Goal: Information Seeking & Learning: Learn about a topic

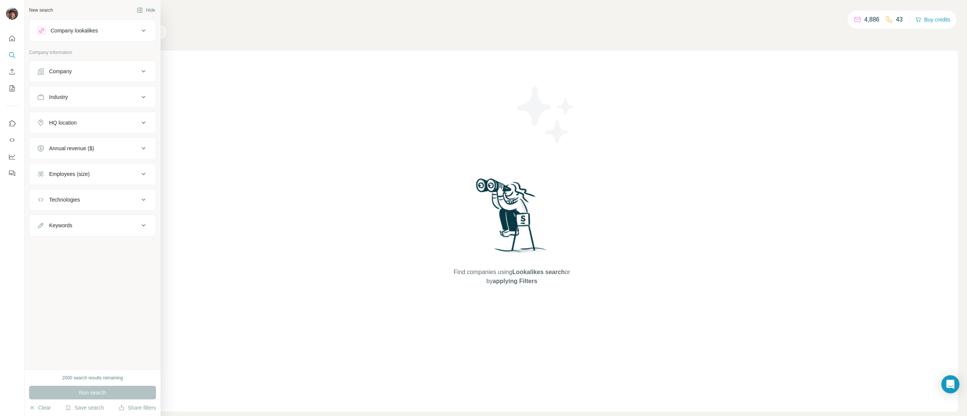
click at [84, 72] on div "Company" at bounding box center [88, 72] width 102 height 8
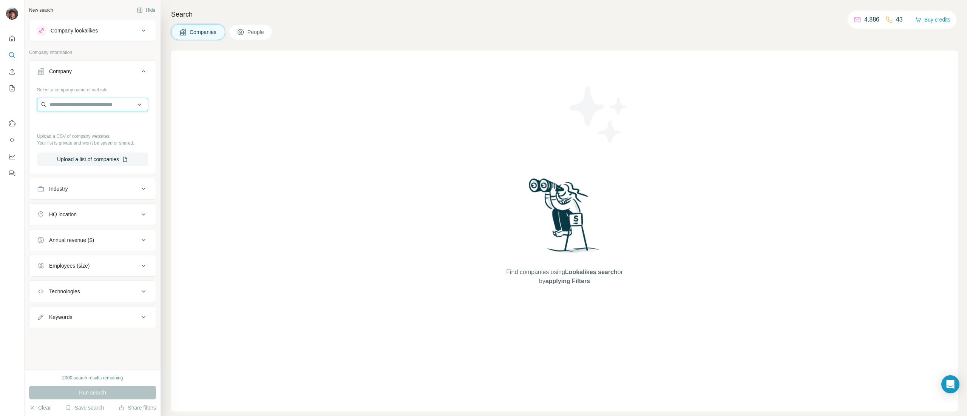
click at [81, 109] on input "text" at bounding box center [92, 105] width 111 height 14
click at [88, 183] on button "Industry" at bounding box center [92, 189] width 126 height 18
click at [82, 212] on input at bounding box center [88, 208] width 93 height 8
type input "*****"
click at [71, 230] on div "Fashion" at bounding box center [87, 233] width 86 height 8
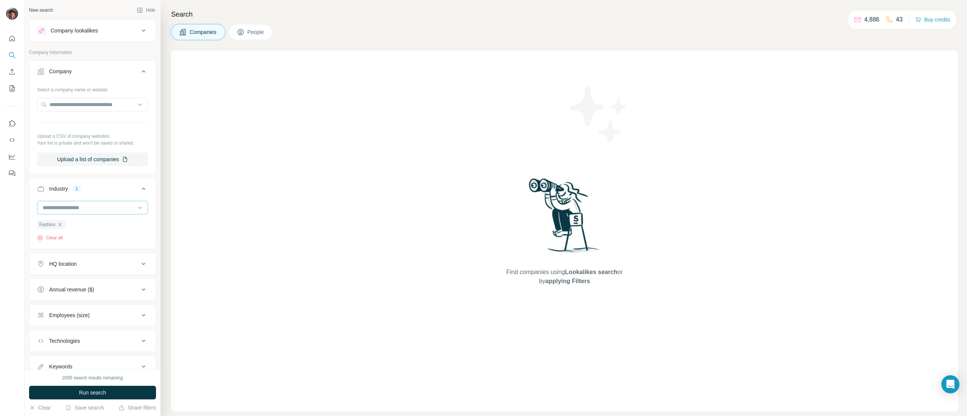
click at [87, 210] on div at bounding box center [88, 207] width 93 height 13
type input "****"
click at [69, 233] on div "Retail" at bounding box center [87, 233] width 86 height 8
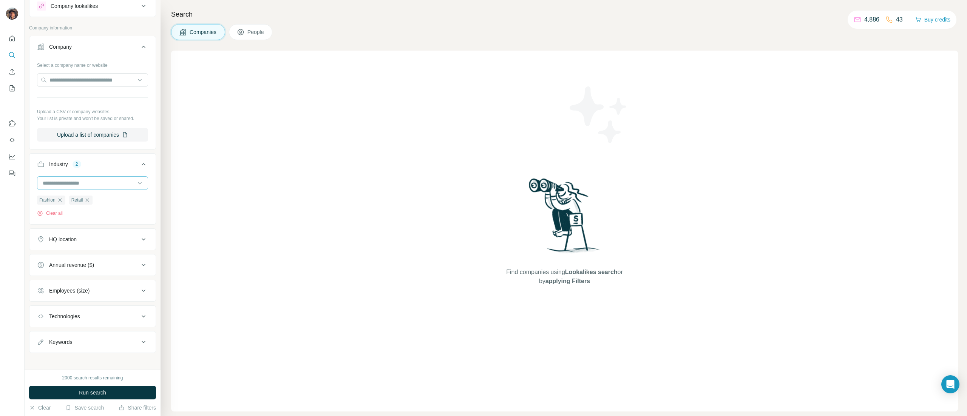
scroll to position [38, 0]
click at [80, 226] on button "HQ location" at bounding box center [92, 235] width 126 height 18
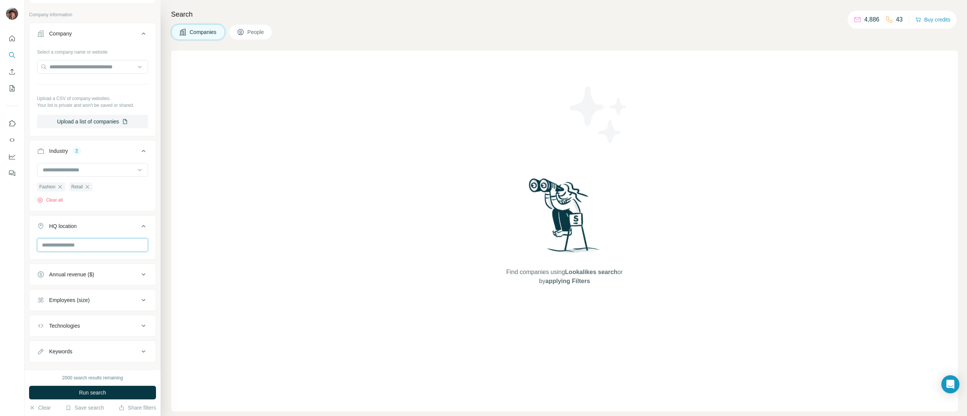
click at [81, 252] on input "text" at bounding box center [92, 245] width 111 height 14
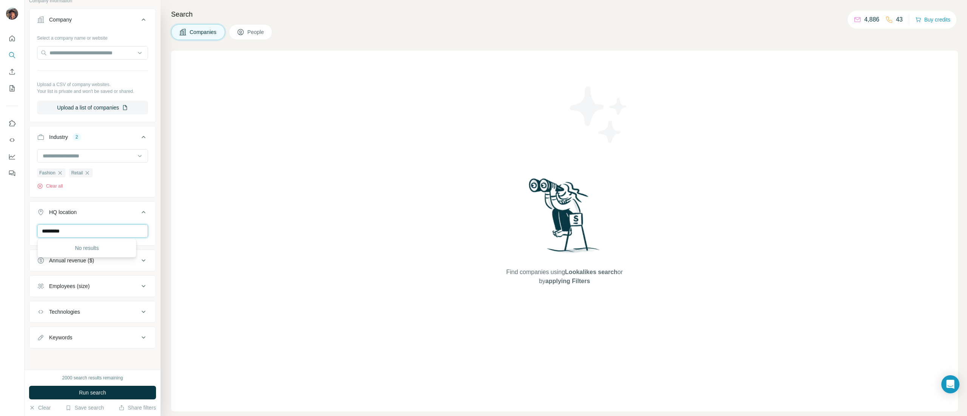
scroll to position [0, 0]
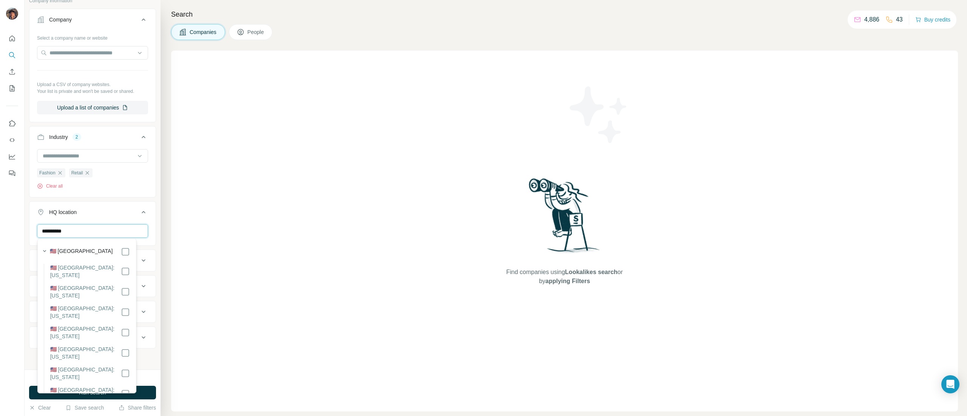
type input "**********"
click at [96, 255] on div "🇺🇸 United States" at bounding box center [90, 251] width 80 height 9
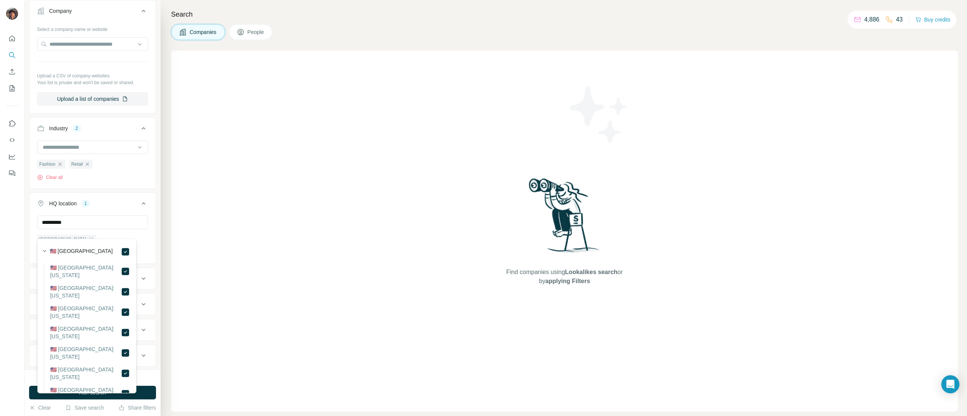
click at [144, 234] on div "**********" at bounding box center [93, 185] width 136 height 370
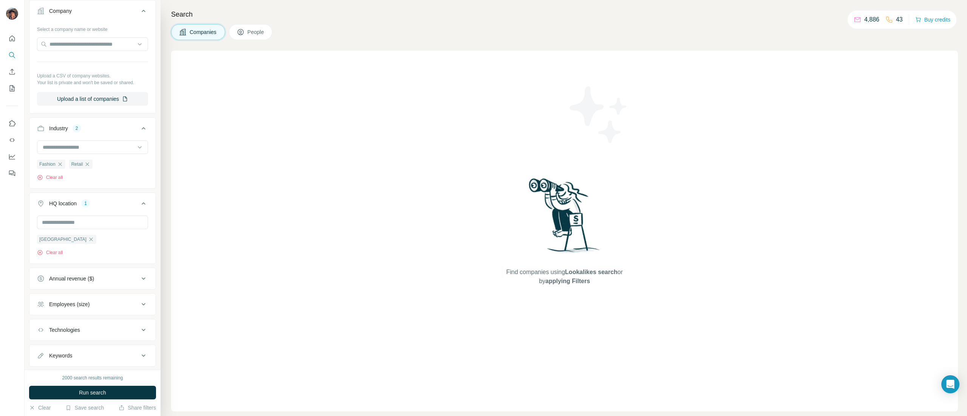
scroll to position [88, 0]
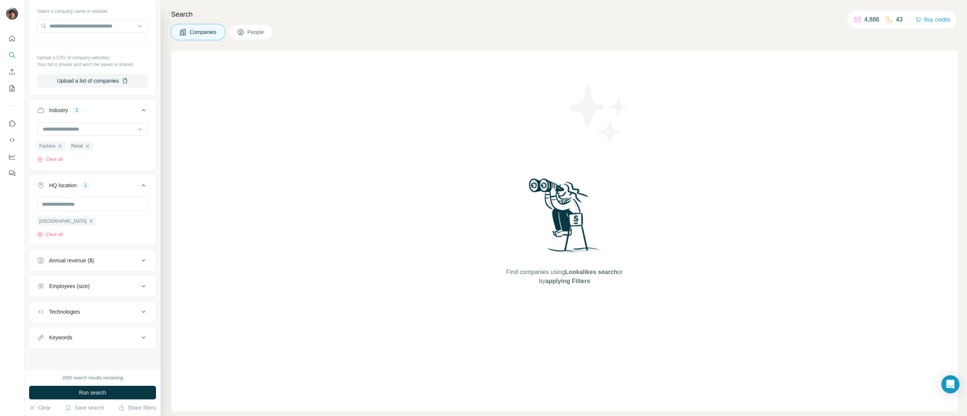
click at [100, 255] on button "Annual revenue ($)" at bounding box center [92, 261] width 126 height 18
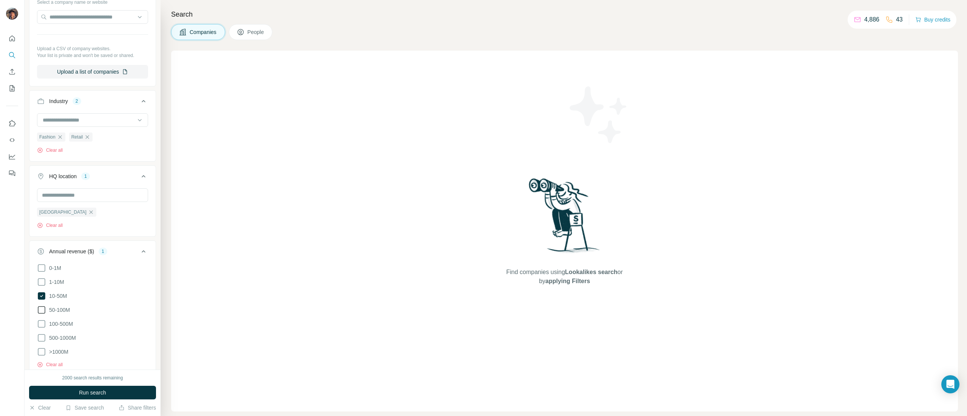
click at [66, 314] on span "50-100M" at bounding box center [58, 310] width 24 height 8
click at [101, 394] on span "Run search" at bounding box center [92, 393] width 27 height 8
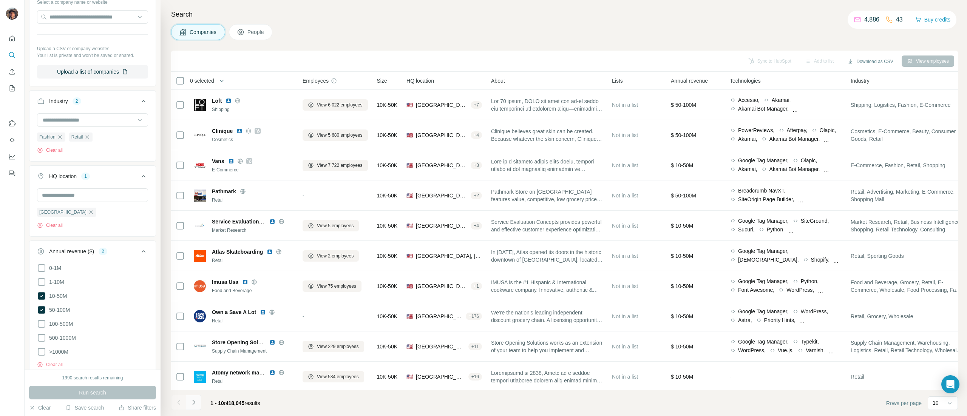
click at [195, 406] on icon "Navigate to next page" at bounding box center [194, 403] width 8 height 8
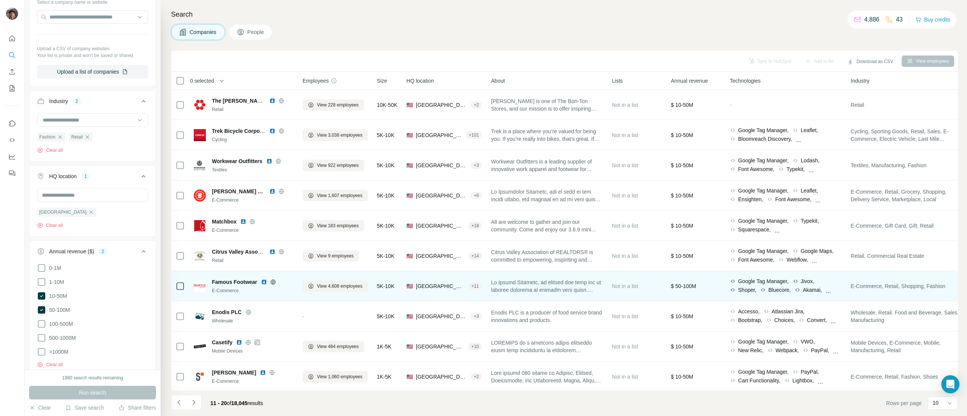
scroll to position [9, 0]
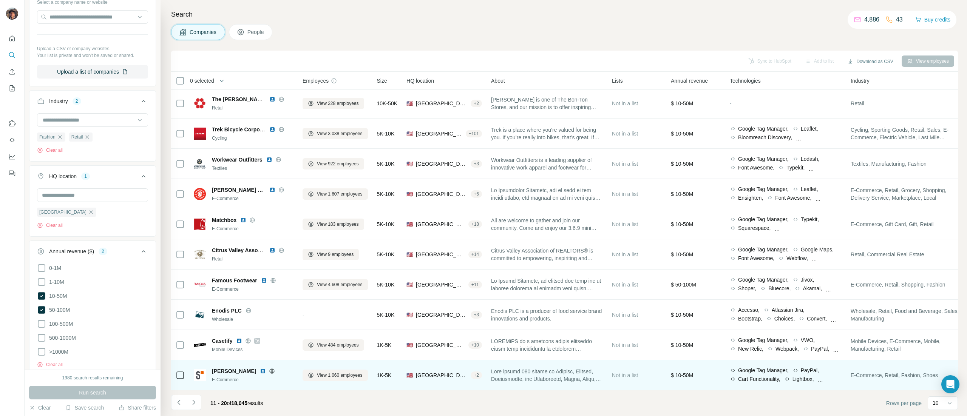
click at [225, 368] on span "[PERSON_NAME]" at bounding box center [234, 372] width 44 height 8
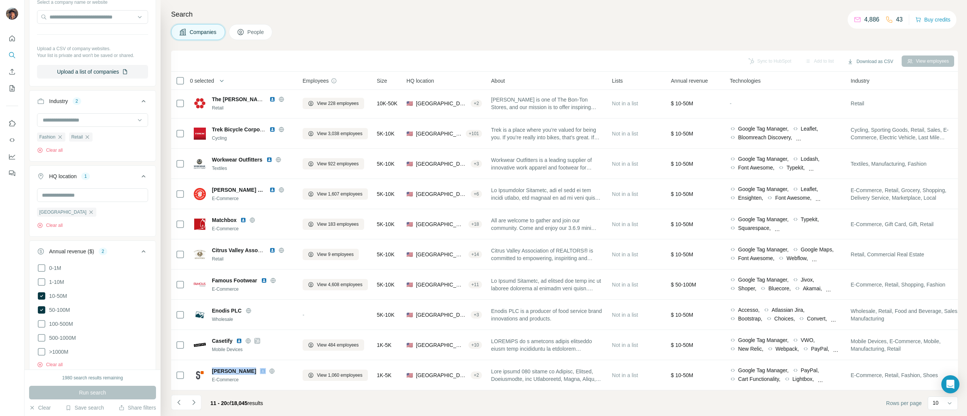
copy span "[PERSON_NAME]"
click at [198, 400] on button "Navigate to next page" at bounding box center [193, 402] width 15 height 15
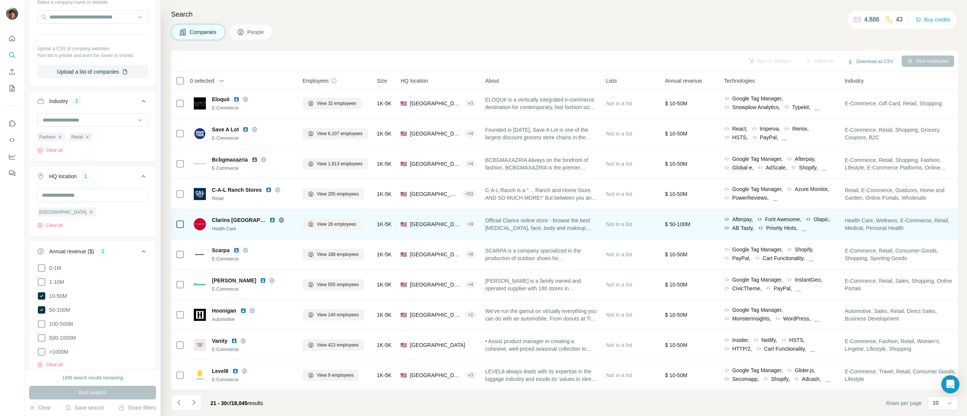
scroll to position [0, 0]
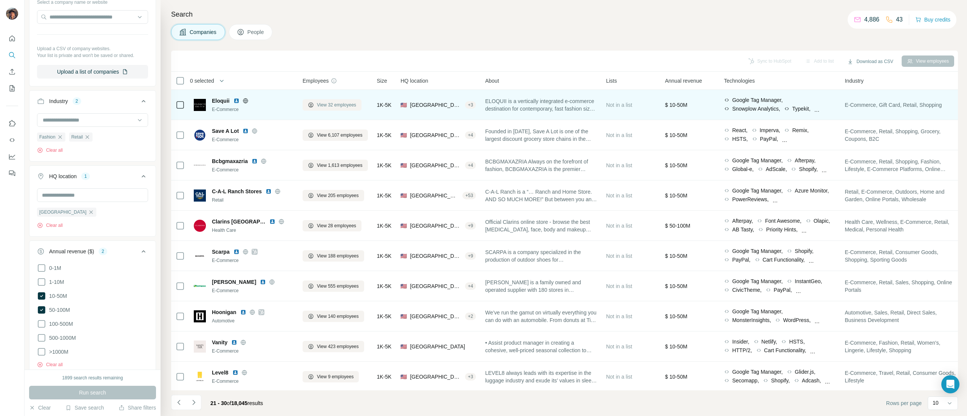
click at [317, 105] on span "View 32 employees" at bounding box center [336, 105] width 39 height 7
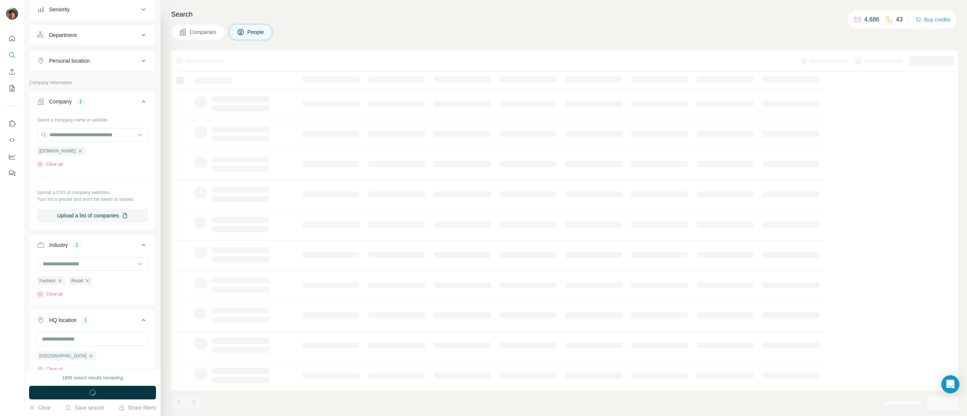
scroll to position [206, 0]
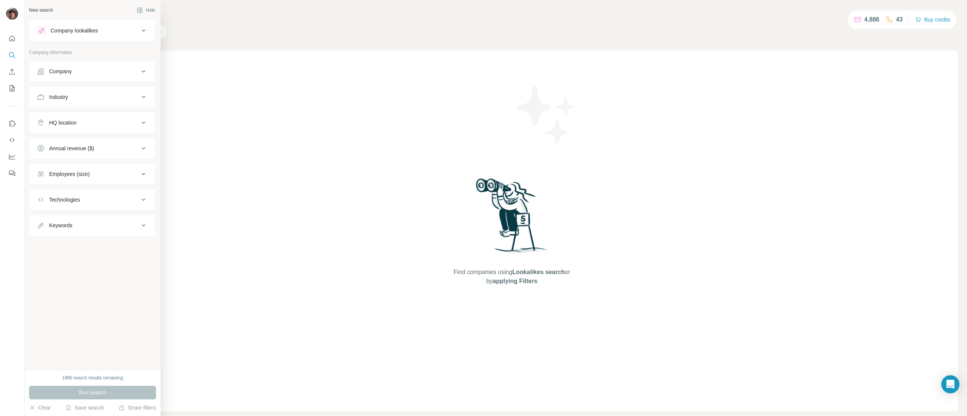
click at [72, 66] on button "Company" at bounding box center [92, 71] width 126 height 18
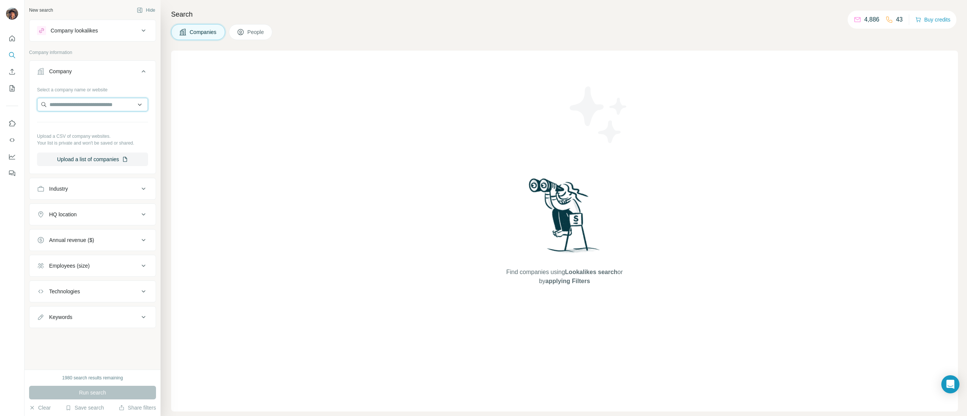
click at [80, 107] on input "text" at bounding box center [92, 105] width 111 height 14
paste input "**********"
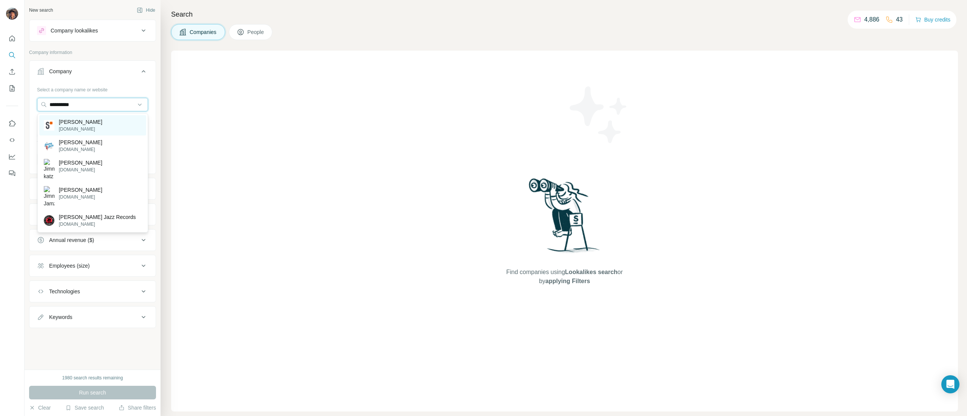
type input "**********"
click at [64, 121] on p "[PERSON_NAME]" at bounding box center [80, 122] width 43 height 8
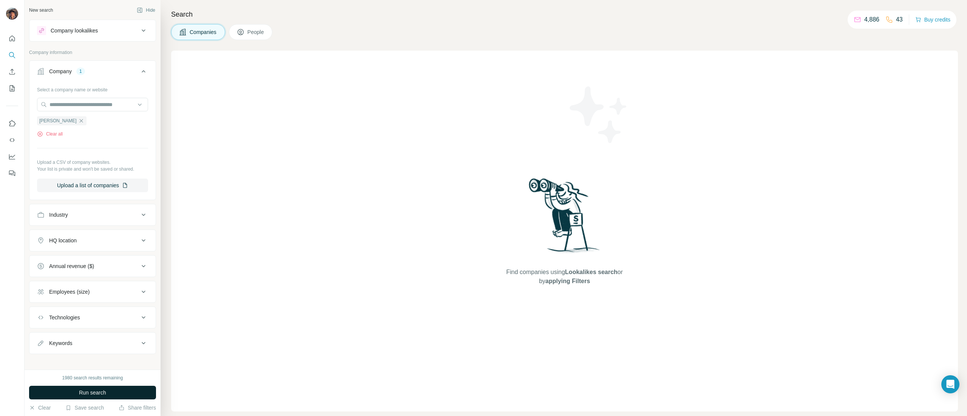
click at [85, 389] on span "Run search" at bounding box center [92, 393] width 27 height 8
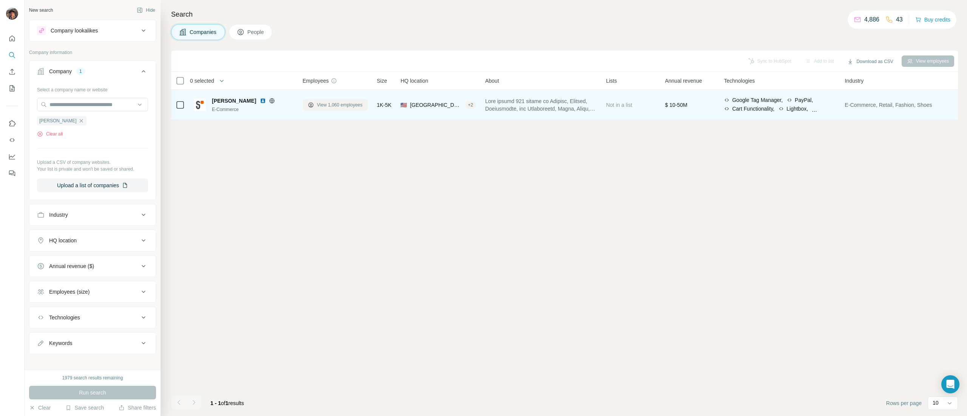
click at [327, 107] on span "View 1,060 employees" at bounding box center [340, 105] width 46 height 7
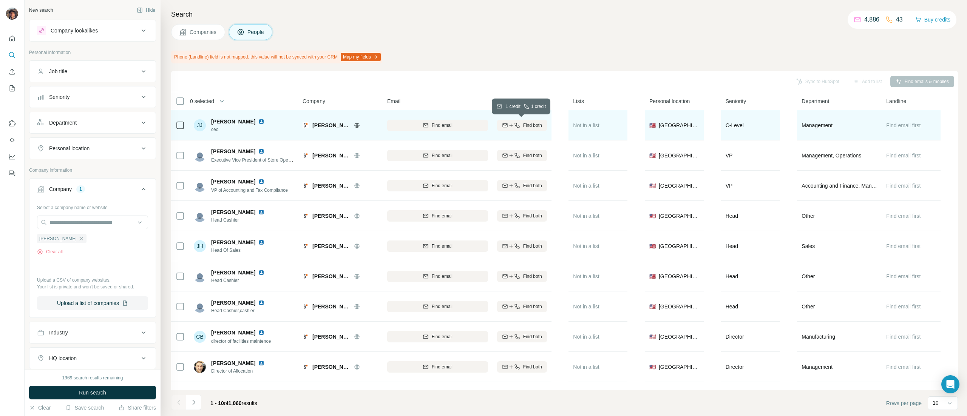
click at [508, 128] on icon "button" at bounding box center [511, 125] width 6 height 6
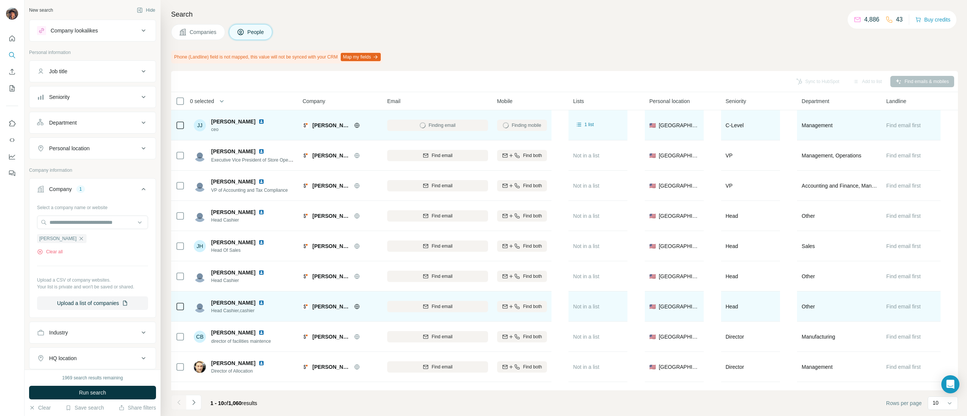
scroll to position [29, 0]
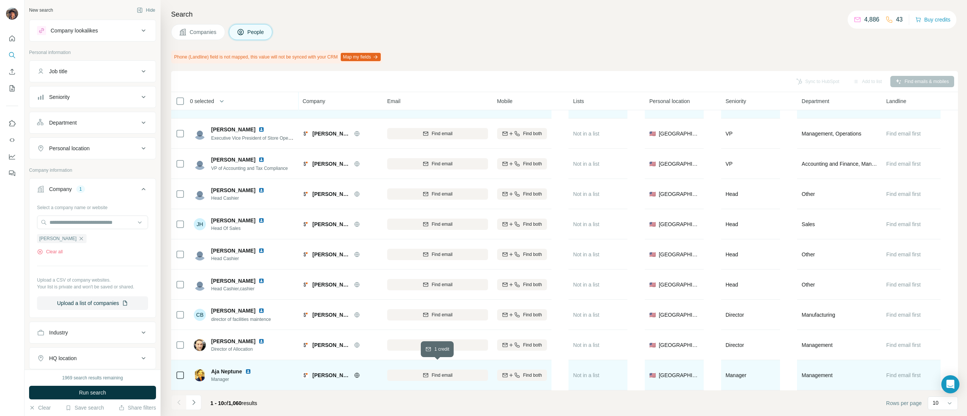
click at [423, 372] on icon "button" at bounding box center [426, 375] width 6 height 6
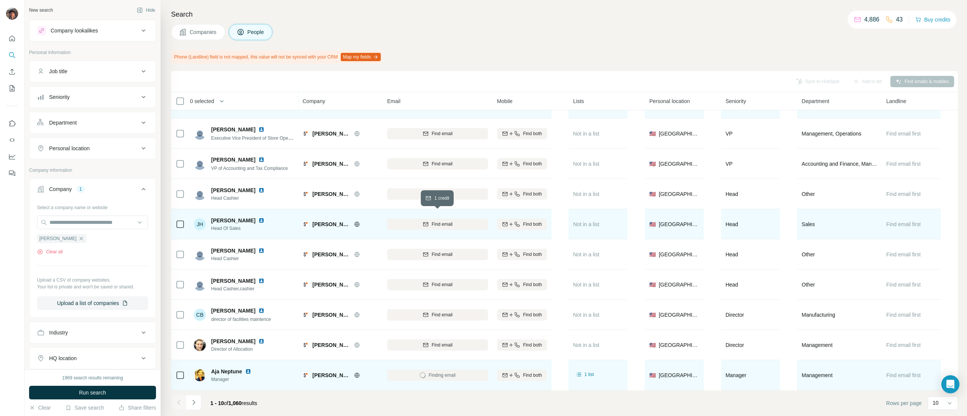
click at [409, 221] on button "Find email" at bounding box center [437, 224] width 101 height 11
drag, startPoint x: 433, startPoint y: 53, endPoint x: 390, endPoint y: 25, distance: 51.1
click at [387, 25] on div "Companies People" at bounding box center [564, 32] width 787 height 16
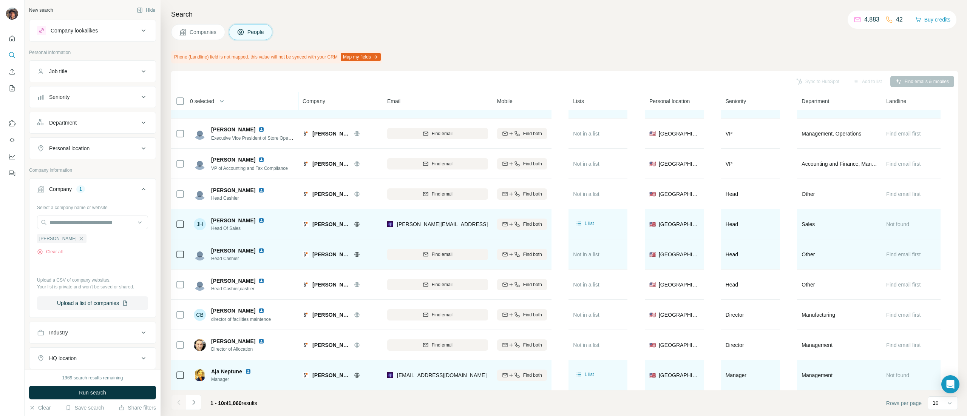
scroll to position [0, 0]
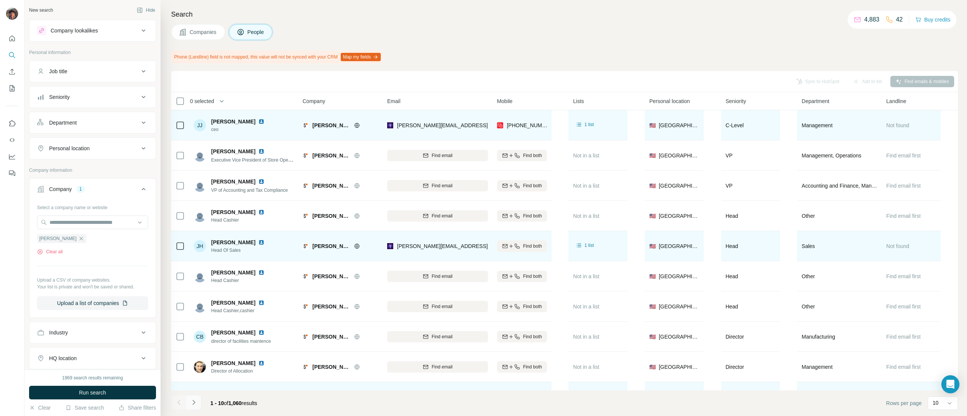
click at [197, 403] on button "Navigate to next page" at bounding box center [193, 402] width 15 height 15
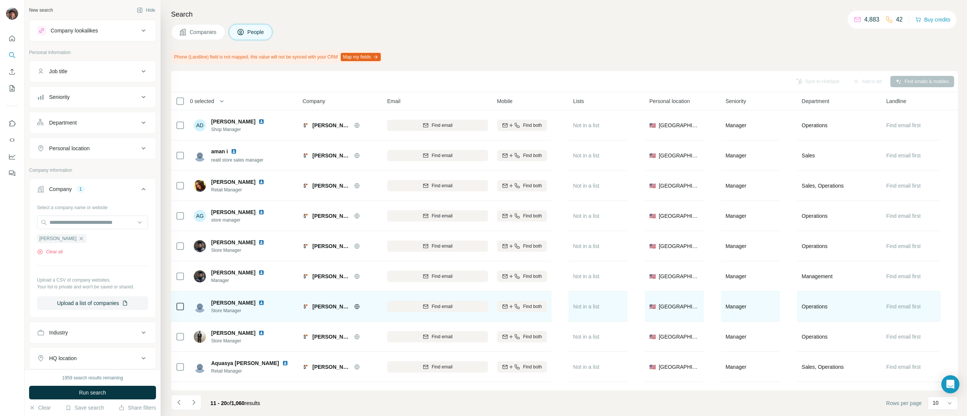
scroll to position [29, 0]
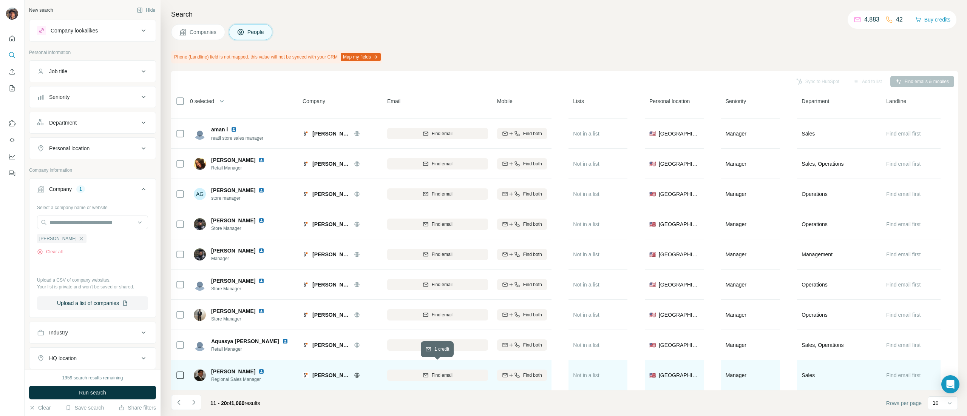
click at [419, 372] on div "Find email" at bounding box center [437, 375] width 101 height 7
click at [194, 406] on button "Navigate to next page" at bounding box center [193, 402] width 15 height 15
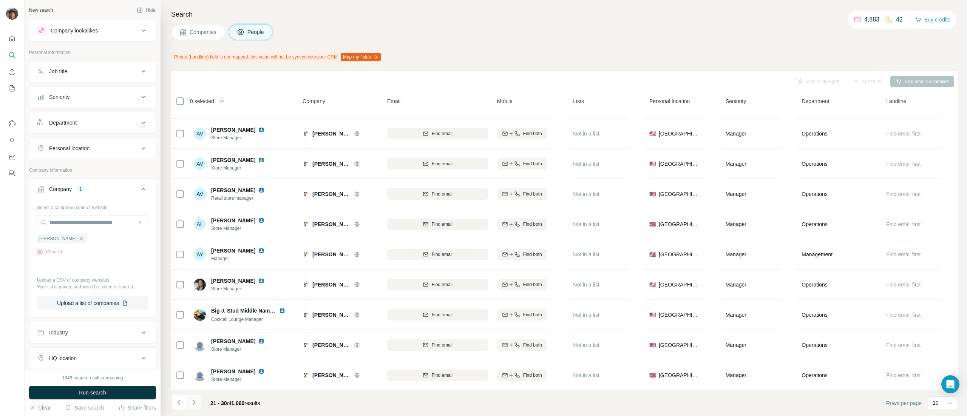
click at [191, 401] on icon "Navigate to next page" at bounding box center [194, 403] width 8 height 8
click at [198, 399] on button "Navigate to next page" at bounding box center [193, 402] width 15 height 15
click at [192, 405] on icon "Navigate to next page" at bounding box center [194, 403] width 8 height 8
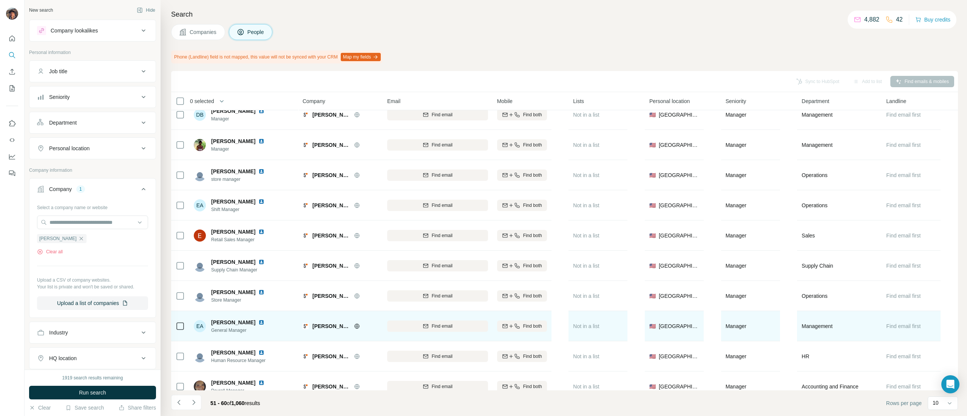
scroll to position [0, 0]
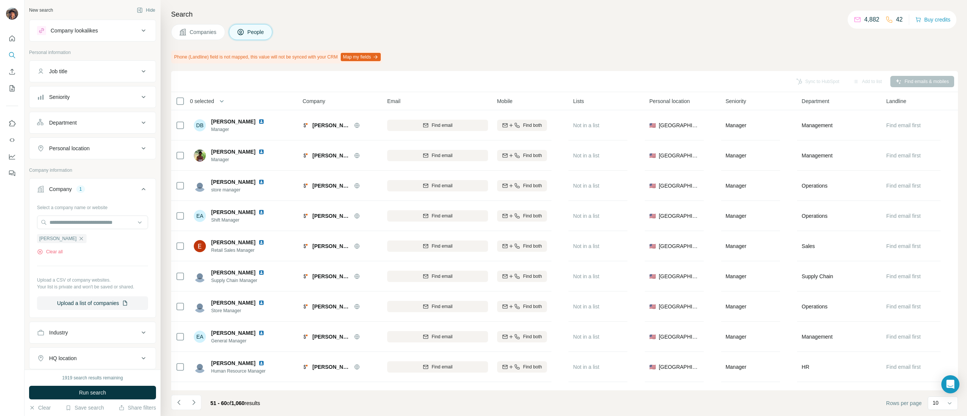
click at [185, 412] on footer "51 - 60 of 1,060 results Rows per page 10" at bounding box center [564, 404] width 787 height 26
click at [197, 400] on icon "Navigate to next page" at bounding box center [194, 403] width 8 height 8
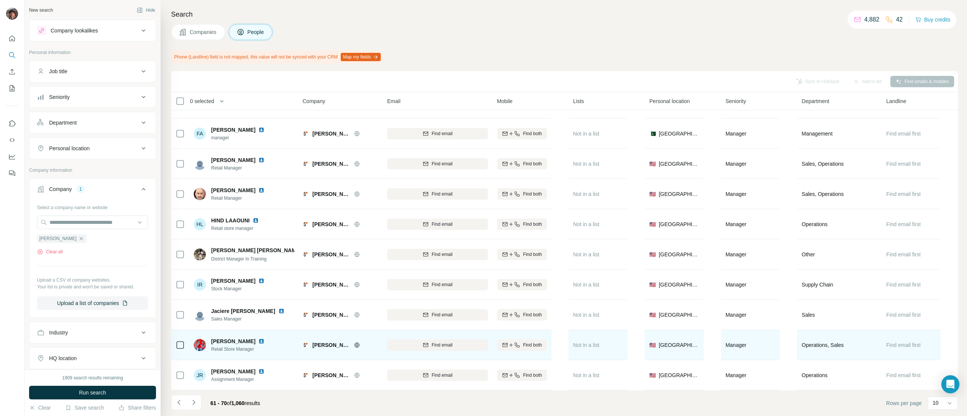
scroll to position [29, 0]
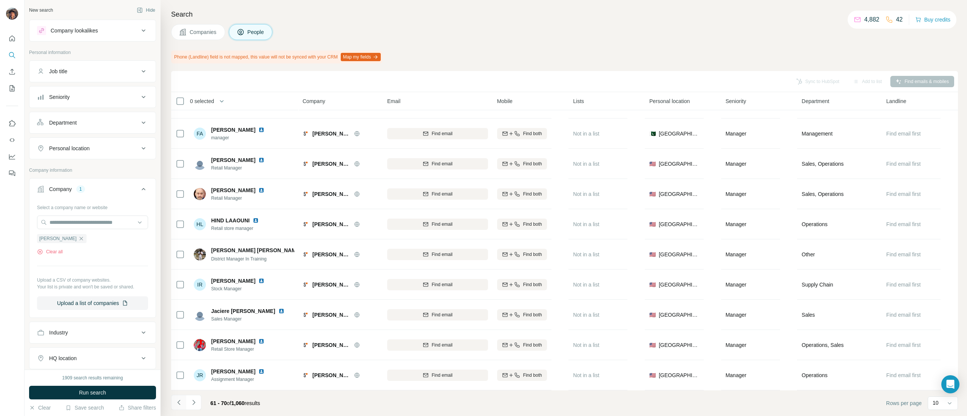
click at [186, 406] on button "Navigate to previous page" at bounding box center [178, 402] width 15 height 15
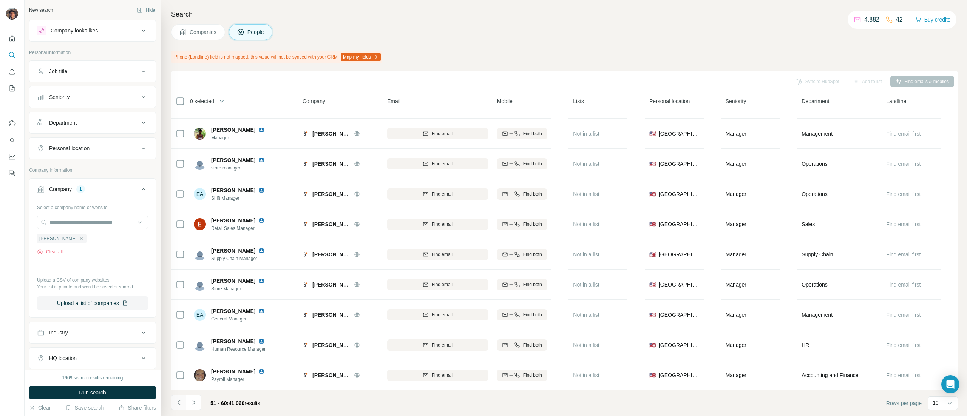
click at [186, 406] on button "Navigate to previous page" at bounding box center [178, 402] width 15 height 15
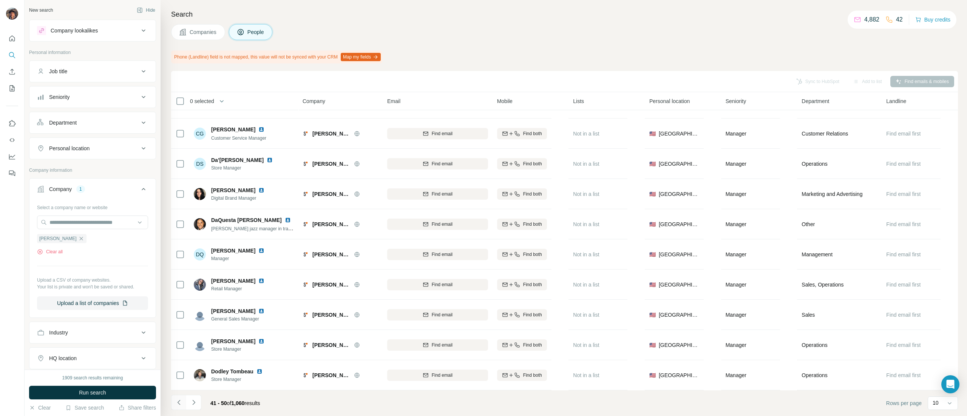
click at [186, 406] on button "Navigate to previous page" at bounding box center [178, 402] width 15 height 15
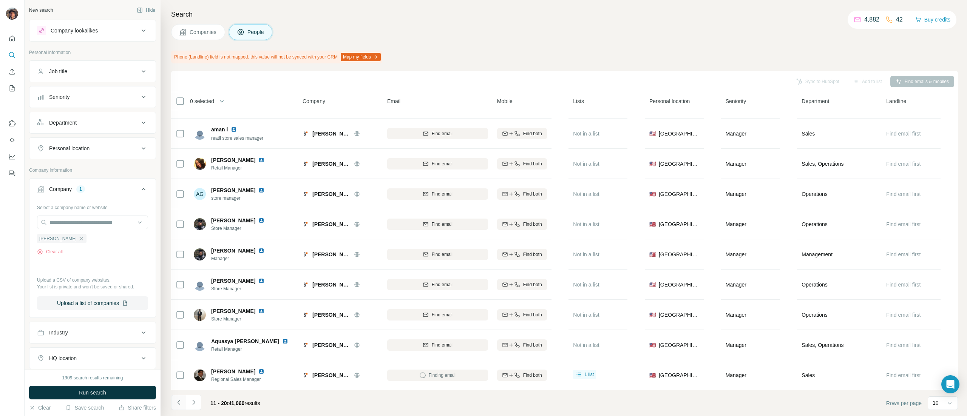
click at [186, 406] on button "Navigate to previous page" at bounding box center [178, 402] width 15 height 15
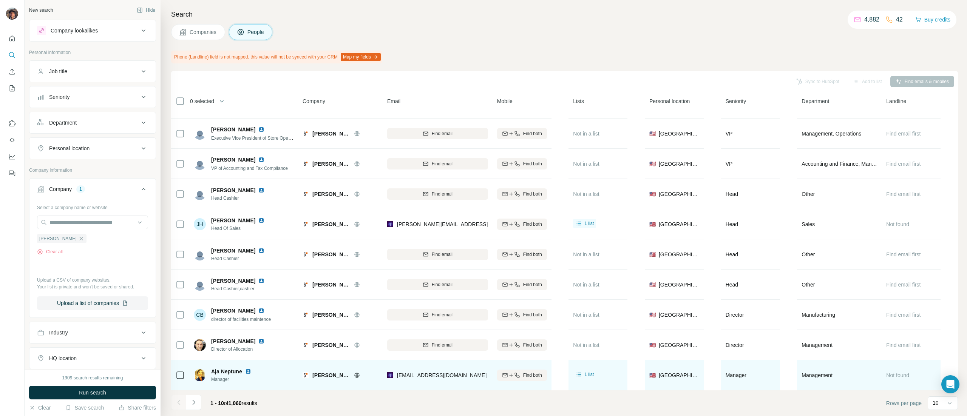
click at [185, 367] on td at bounding box center [180, 375] width 18 height 30
click at [180, 365] on div at bounding box center [180, 375] width 9 height 21
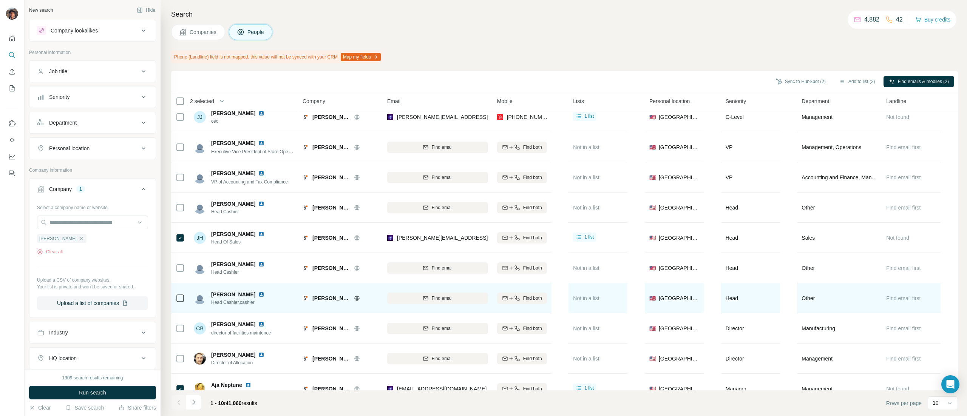
scroll to position [0, 0]
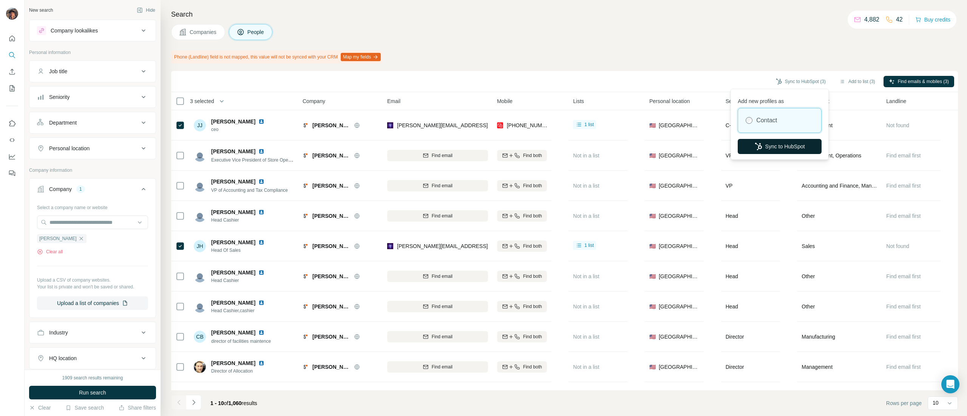
click at [768, 144] on button "Sync to HubSpot" at bounding box center [780, 146] width 84 height 15
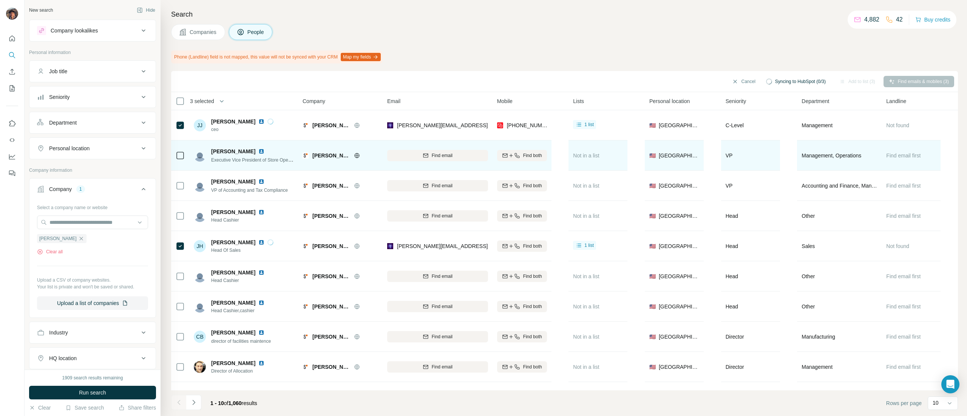
scroll to position [29, 0]
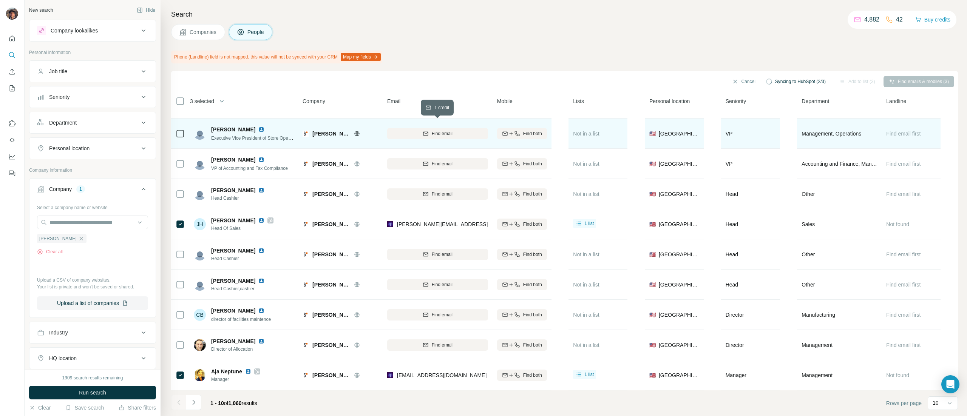
click at [410, 130] on div "Find email" at bounding box center [437, 133] width 101 height 7
click at [185, 104] on div "3 selected" at bounding box center [199, 101] width 29 height 8
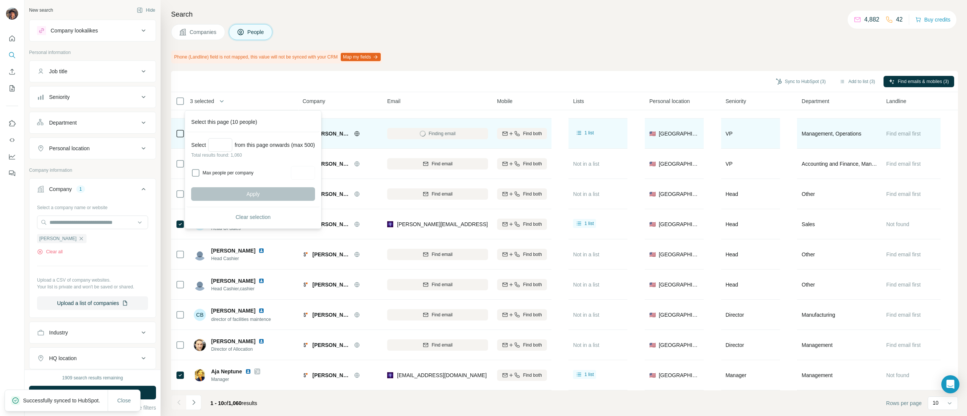
click at [185, 104] on div "3 selected" at bounding box center [199, 101] width 29 height 8
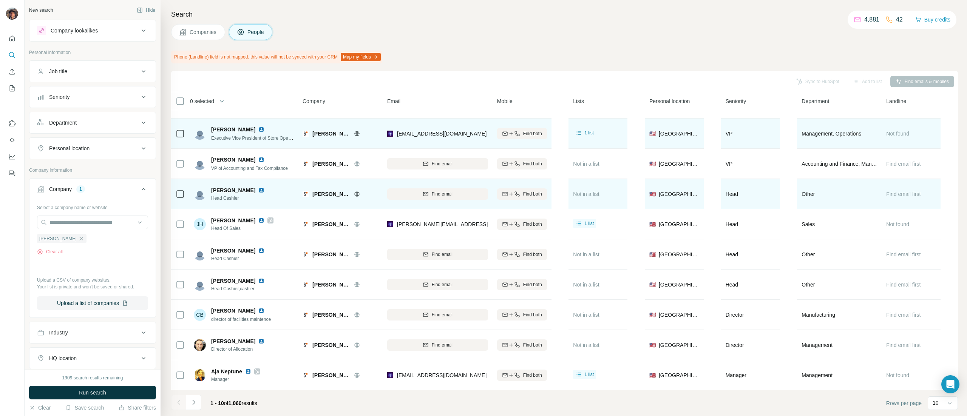
scroll to position [0, 0]
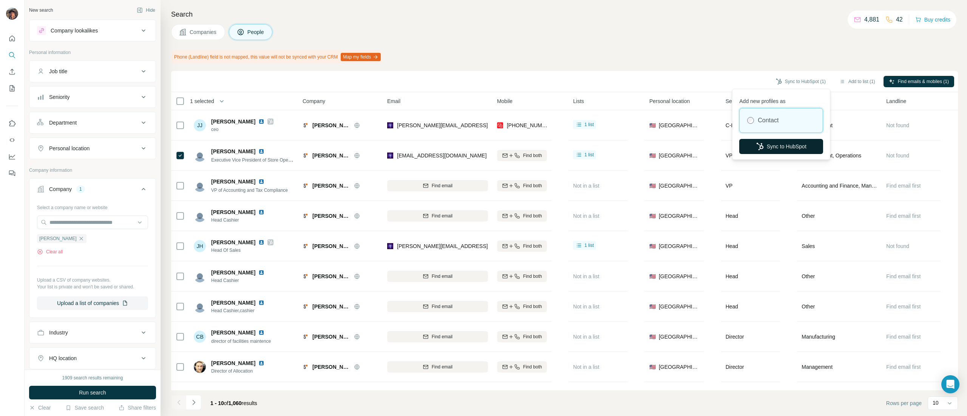
click at [774, 142] on button "Sync to HubSpot" at bounding box center [781, 146] width 84 height 15
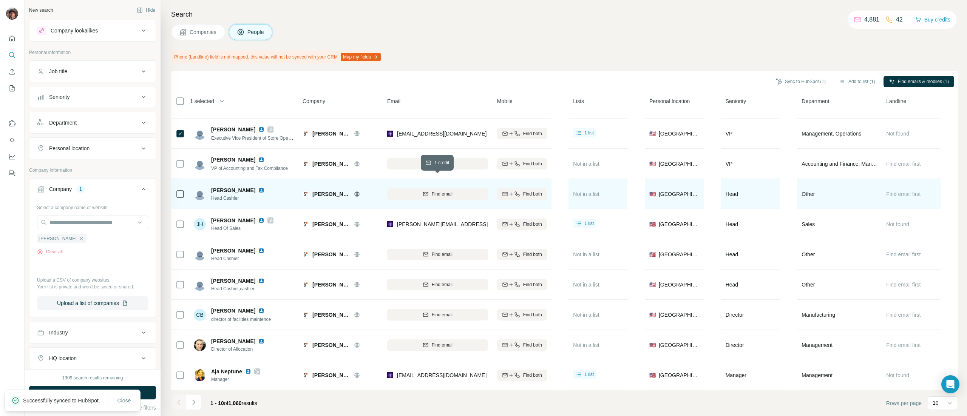
scroll to position [29, 0]
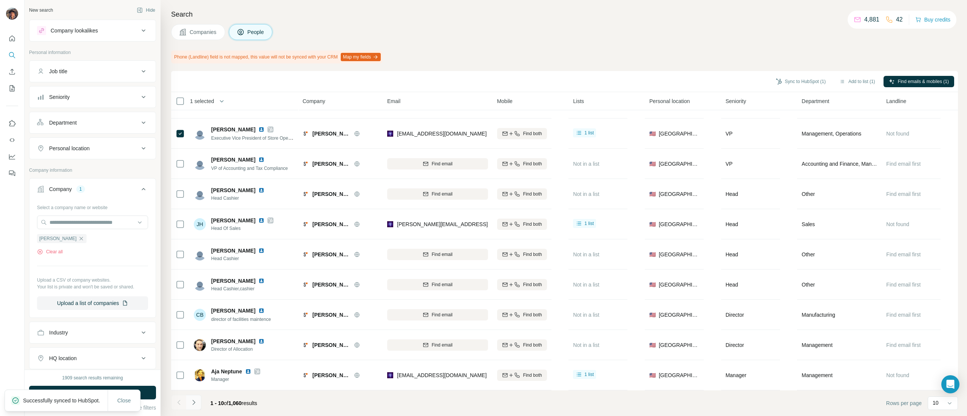
click at [198, 403] on button "Navigate to next page" at bounding box center [193, 402] width 15 height 15
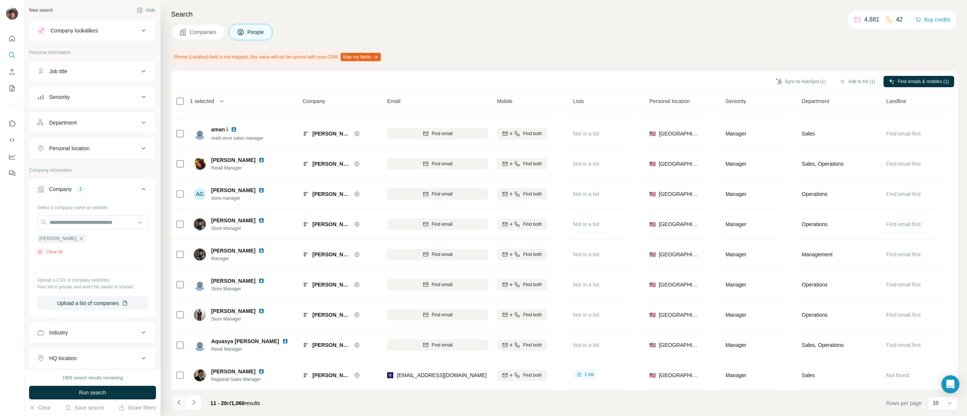
click at [178, 403] on icon "Navigate to previous page" at bounding box center [178, 402] width 3 height 5
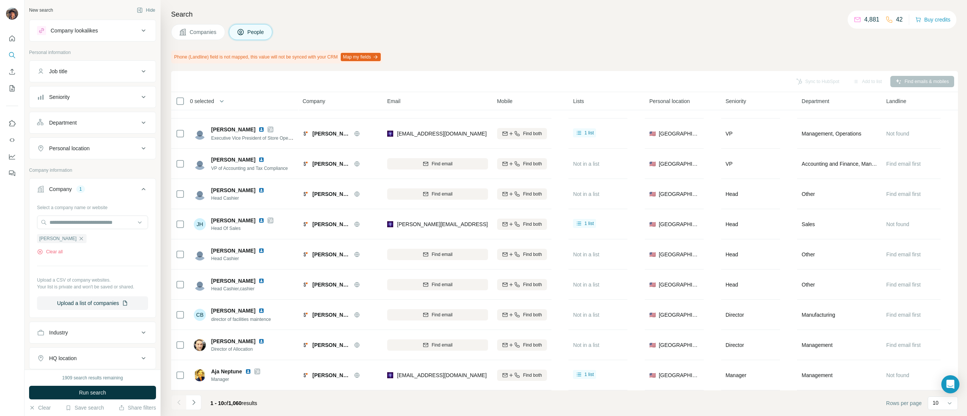
click at [202, 410] on div "1 - 10 of 1,060 results" at bounding box center [217, 403] width 92 height 17
click at [198, 404] on button "Navigate to next page" at bounding box center [193, 402] width 15 height 15
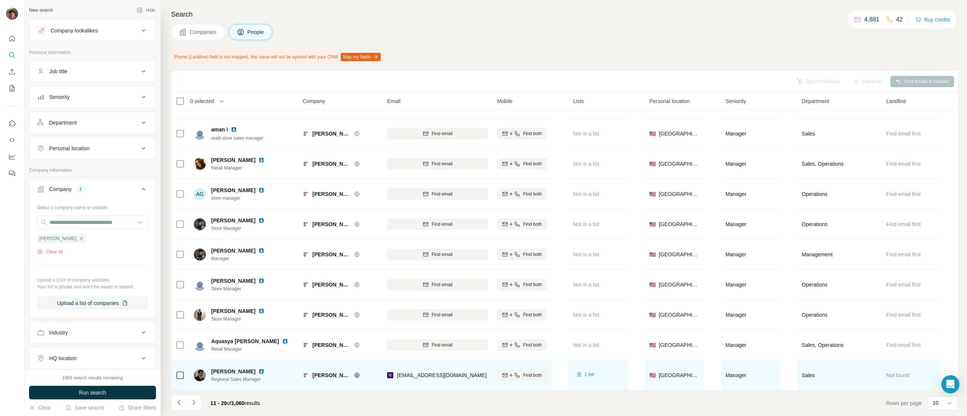
click at [184, 371] on icon at bounding box center [180, 375] width 9 height 9
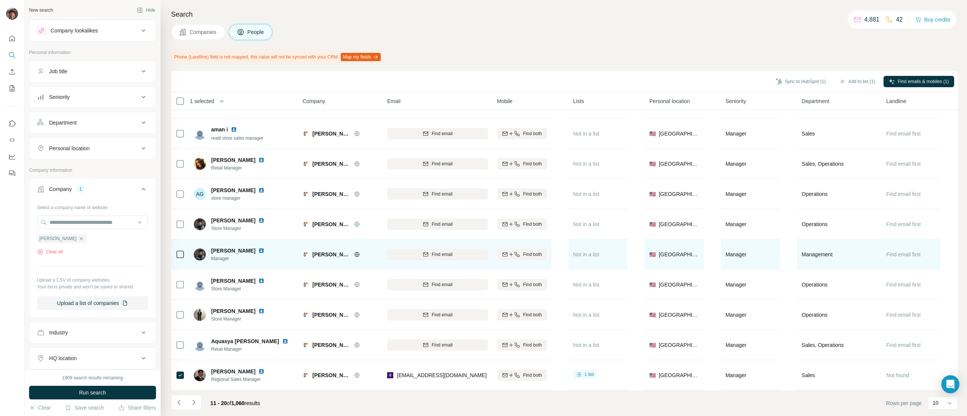
scroll to position [0, 0]
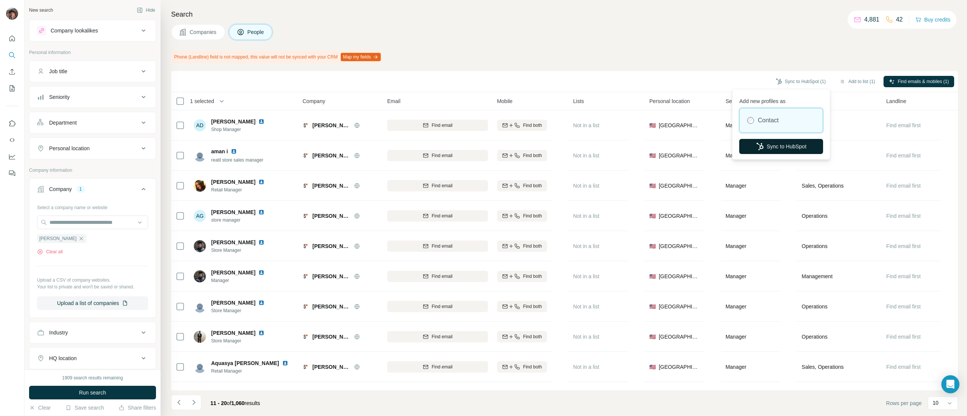
click at [777, 147] on button "Sync to HubSpot" at bounding box center [781, 146] width 84 height 15
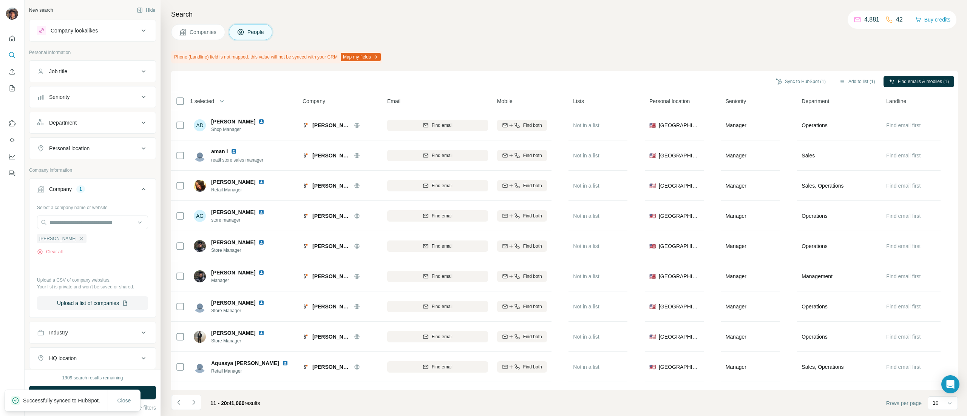
drag, startPoint x: 670, startPoint y: 13, endPoint x: 419, endPoint y: 21, distance: 251.3
click at [419, 21] on div "Search Companies People Phone (Landline) field is not mapped, this value will n…" at bounding box center [564, 208] width 806 height 416
click at [78, 239] on icon "button" at bounding box center [81, 239] width 6 height 6
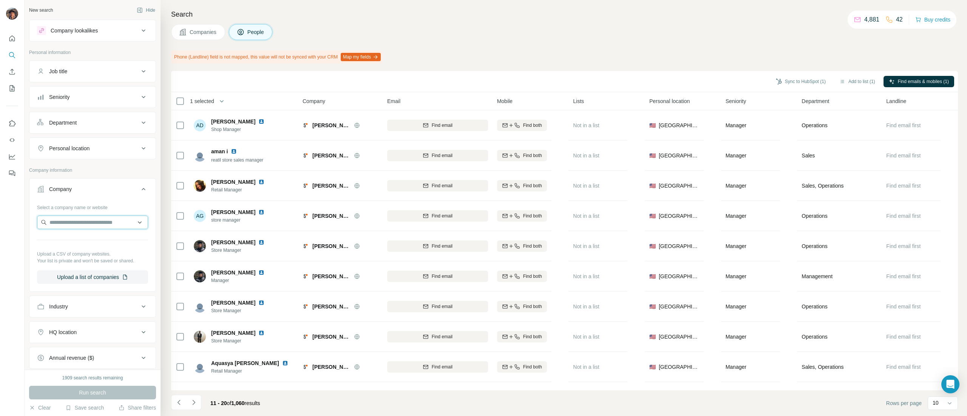
paste input "*********"
click at [76, 223] on input "text" at bounding box center [92, 223] width 111 height 14
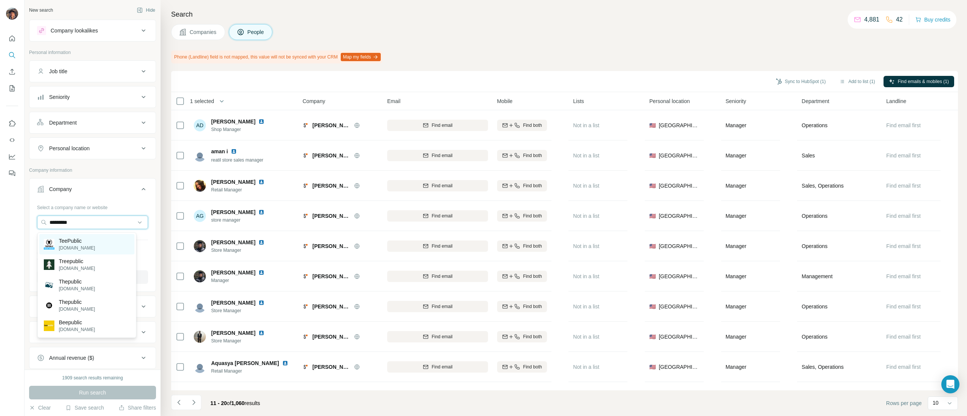
type input "*********"
click at [79, 242] on p "TeePublic" at bounding box center [77, 241] width 36 height 8
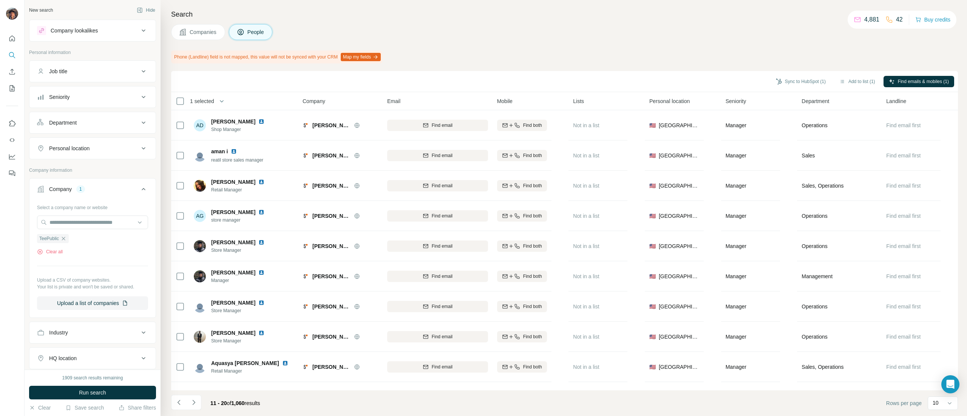
click at [76, 385] on div "1909 search results remaining Run search Clear Save search Share filters" at bounding box center [93, 393] width 136 height 46
click at [76, 388] on button "Run search" at bounding box center [92, 393] width 127 height 14
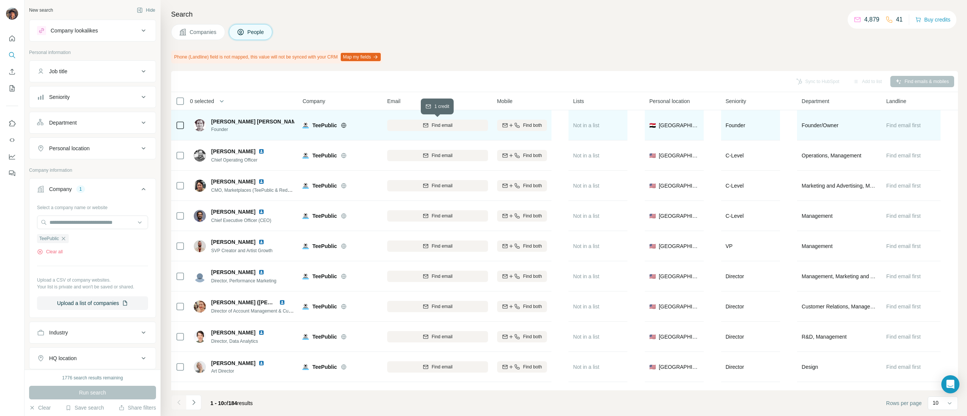
click at [426, 120] on button "Find email" at bounding box center [437, 125] width 101 height 11
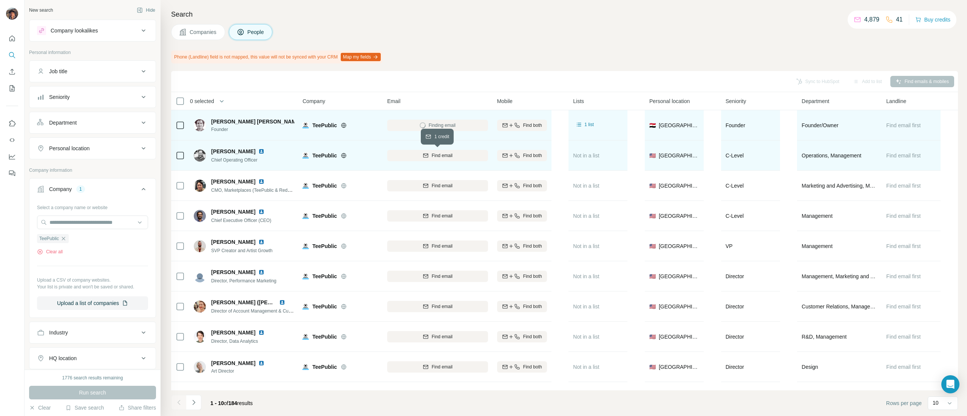
click at [425, 153] on icon "button" at bounding box center [426, 156] width 6 height 6
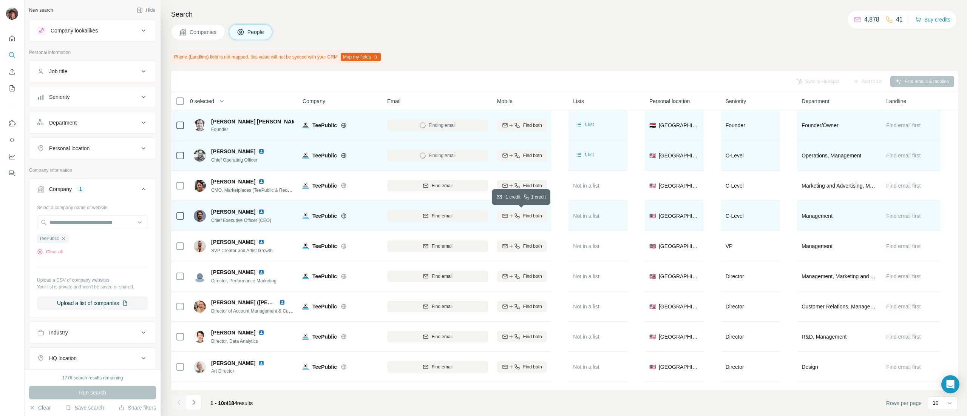
click at [511, 217] on icon "button" at bounding box center [511, 215] width 0 height 3
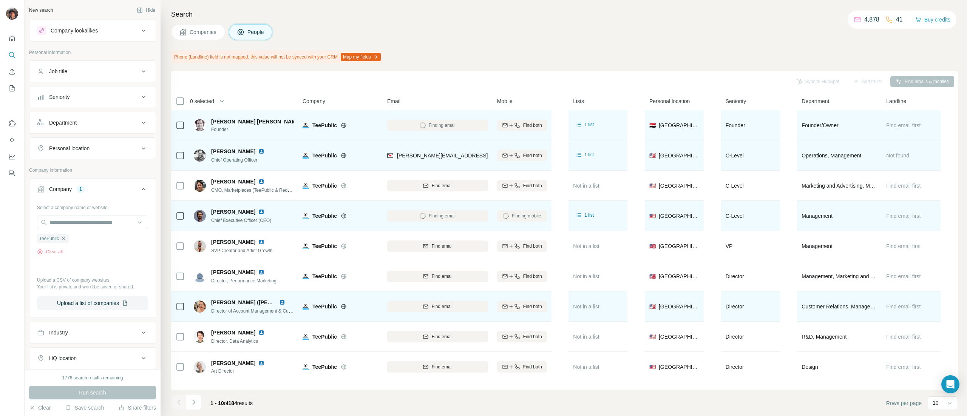
scroll to position [29, 0]
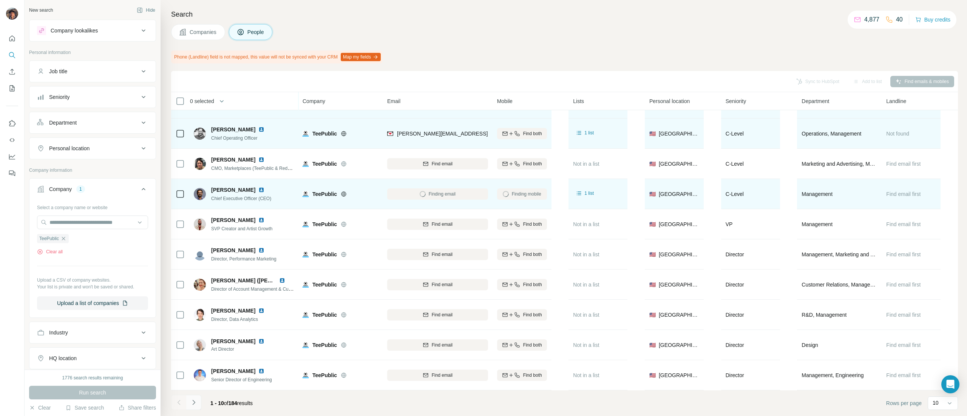
click at [200, 397] on button "Navigate to next page" at bounding box center [193, 402] width 15 height 15
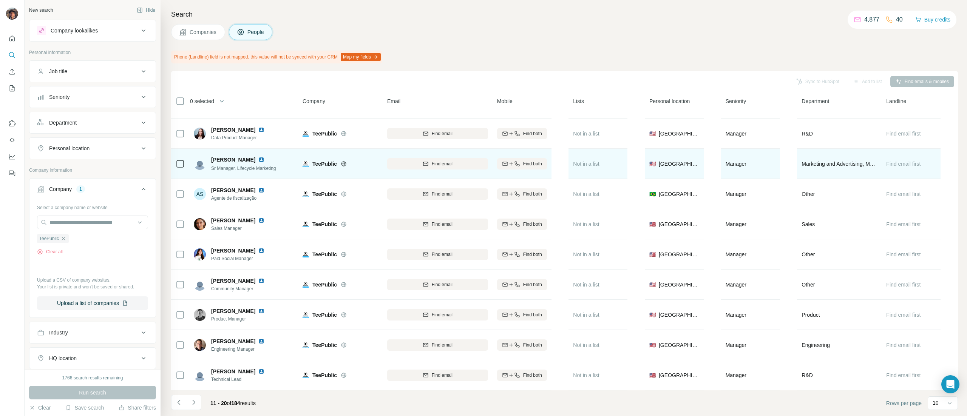
scroll to position [0, 0]
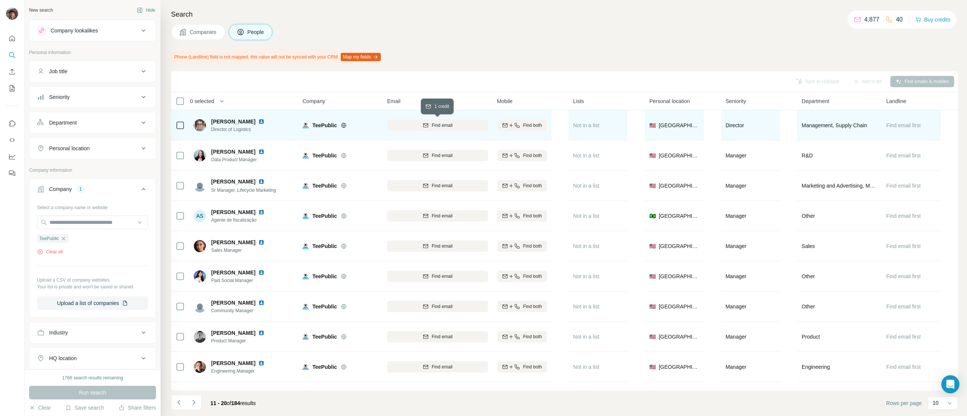
click at [443, 122] on span "Find email" at bounding box center [442, 125] width 21 height 7
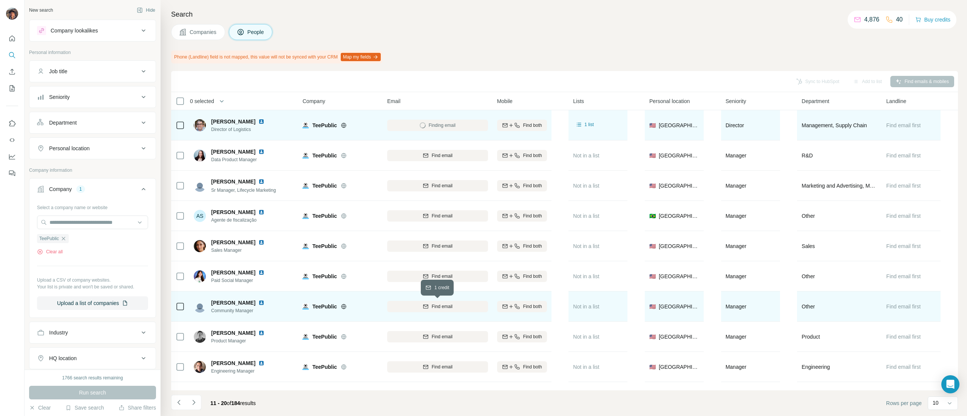
scroll to position [29, 0]
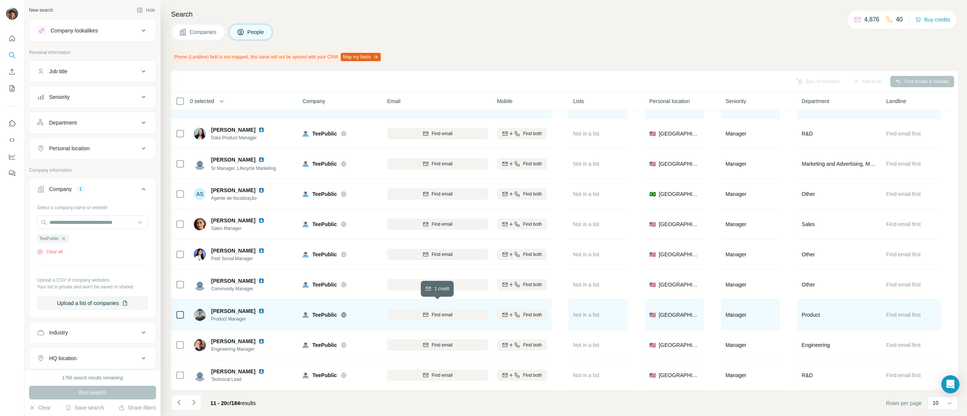
click at [411, 312] on div "Find email" at bounding box center [437, 315] width 101 height 7
click at [198, 400] on button "Navigate to next page" at bounding box center [193, 402] width 15 height 15
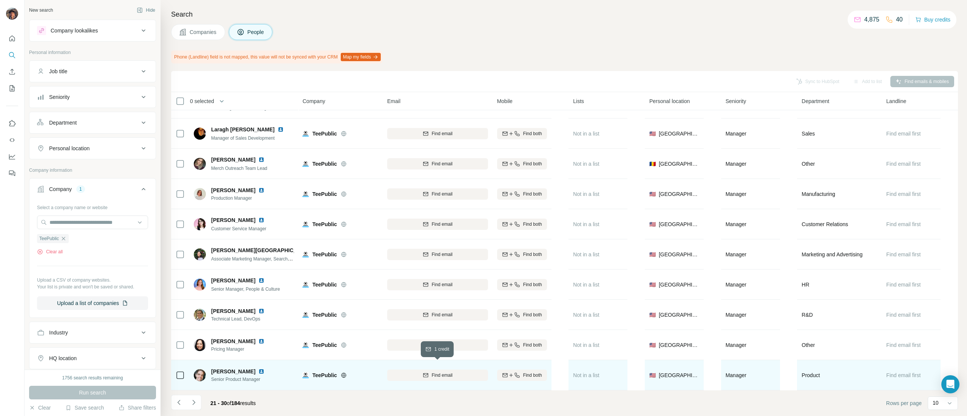
click at [421, 372] on div "Find email" at bounding box center [437, 375] width 101 height 7
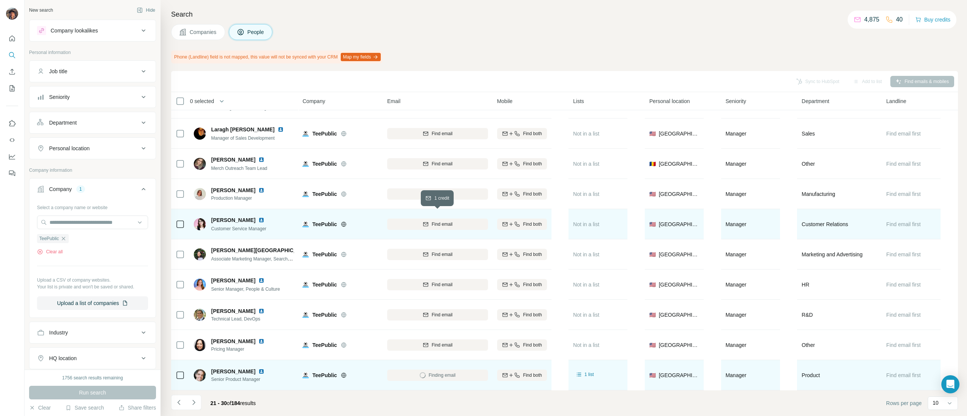
scroll to position [0, 0]
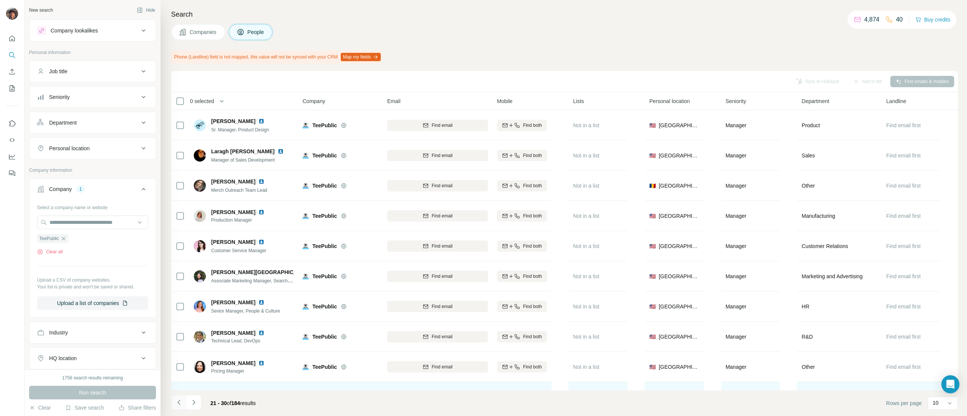
click at [181, 402] on icon "Navigate to previous page" at bounding box center [179, 403] width 8 height 8
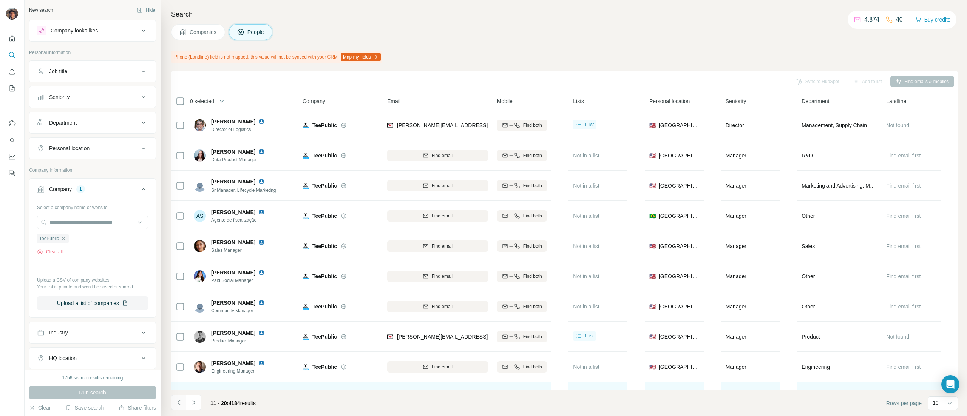
click at [181, 402] on icon "Navigate to previous page" at bounding box center [179, 403] width 8 height 8
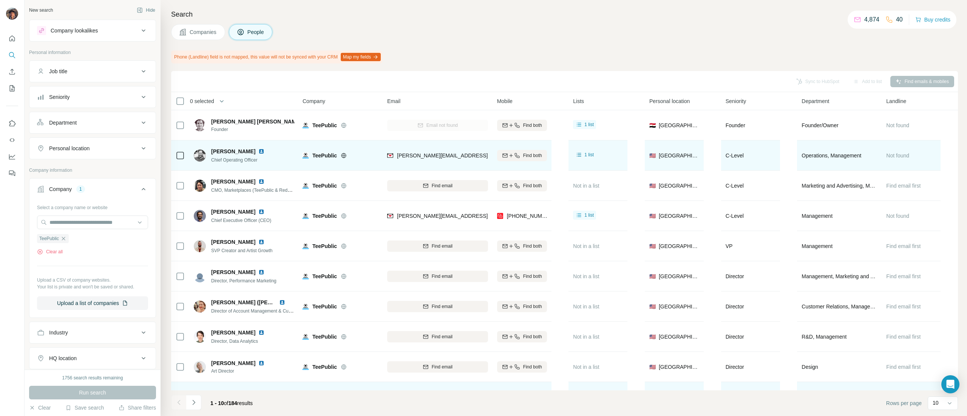
click at [178, 160] on icon at bounding box center [180, 155] width 9 height 9
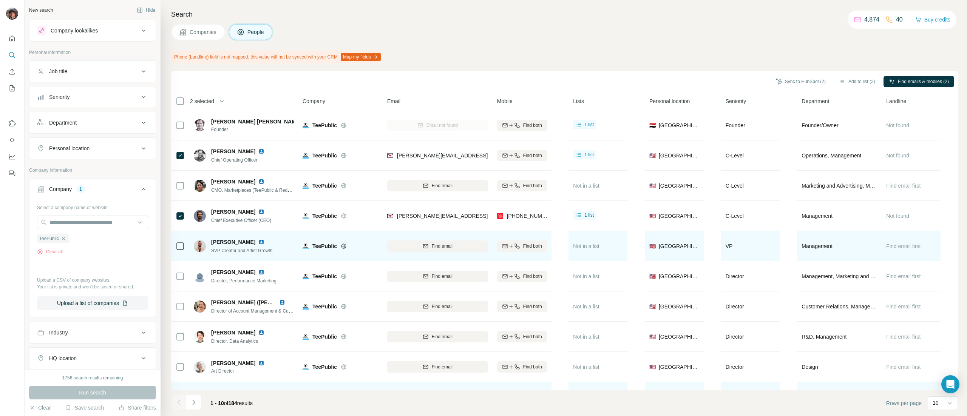
scroll to position [29, 0]
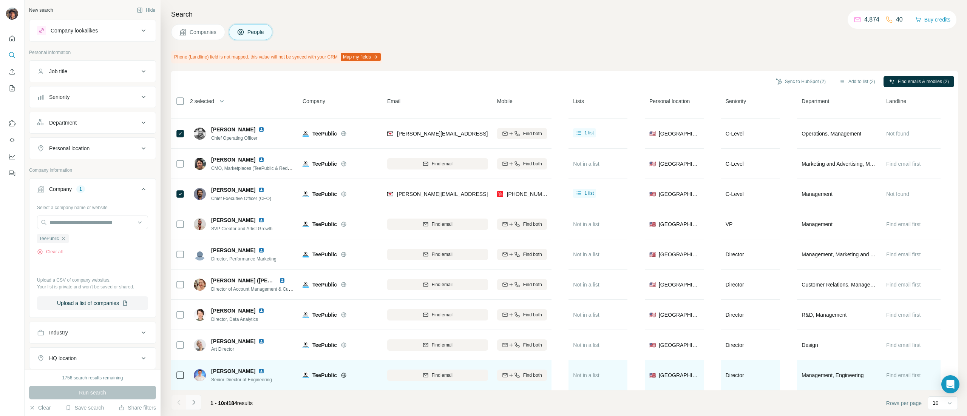
click at [192, 400] on icon "Navigate to next page" at bounding box center [194, 403] width 8 height 8
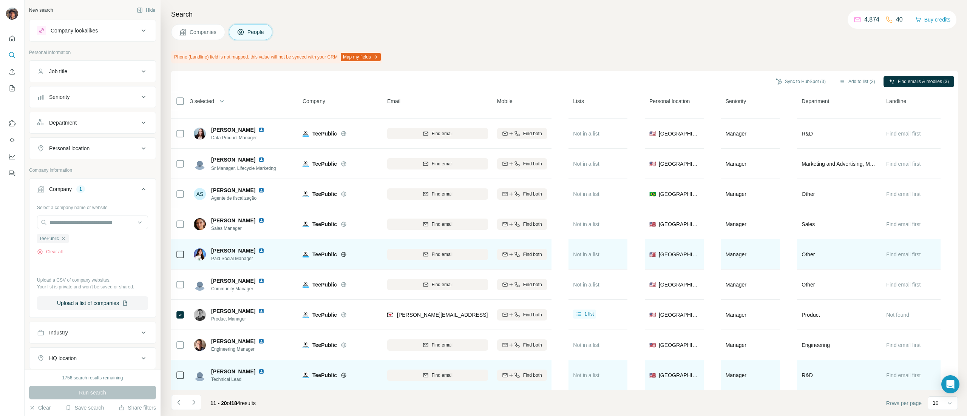
scroll to position [0, 0]
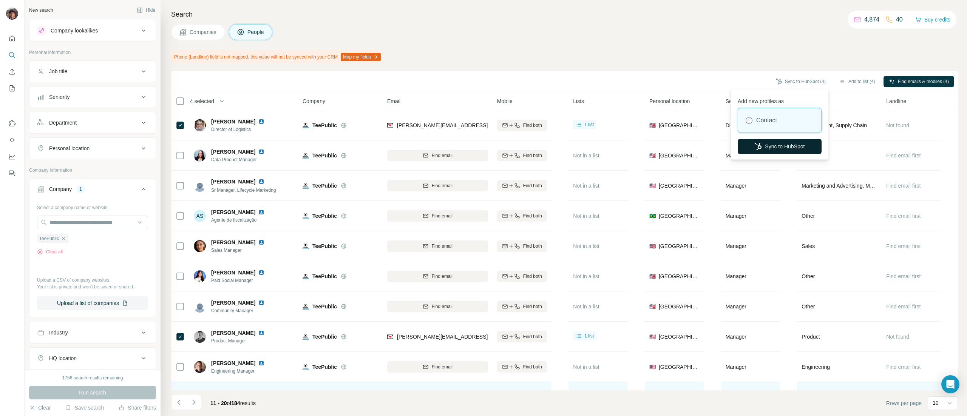
click at [765, 142] on button "Sync to HubSpot" at bounding box center [780, 146] width 84 height 15
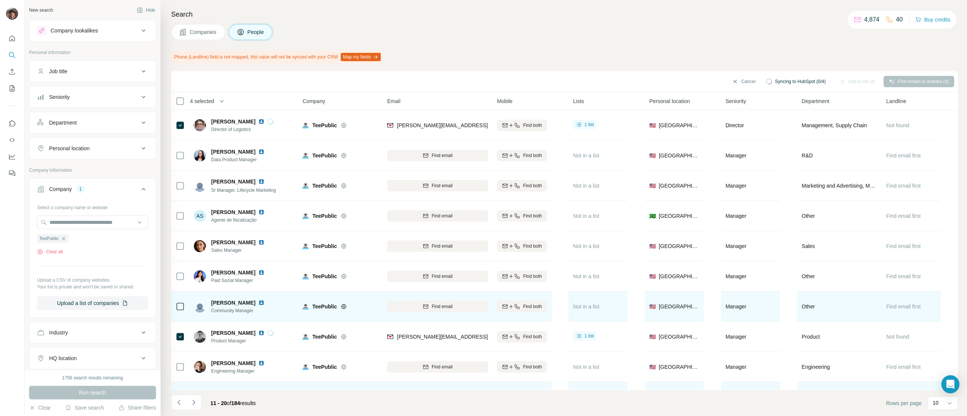
scroll to position [29, 0]
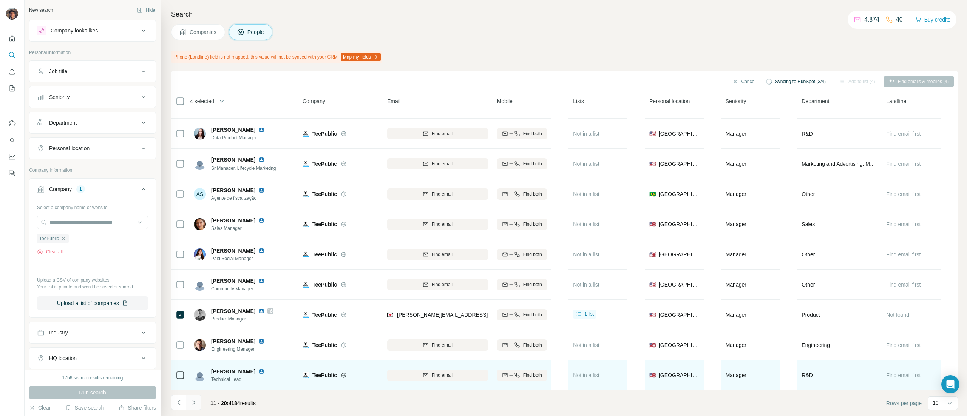
click at [194, 403] on icon "Navigate to next page" at bounding box center [193, 402] width 3 height 5
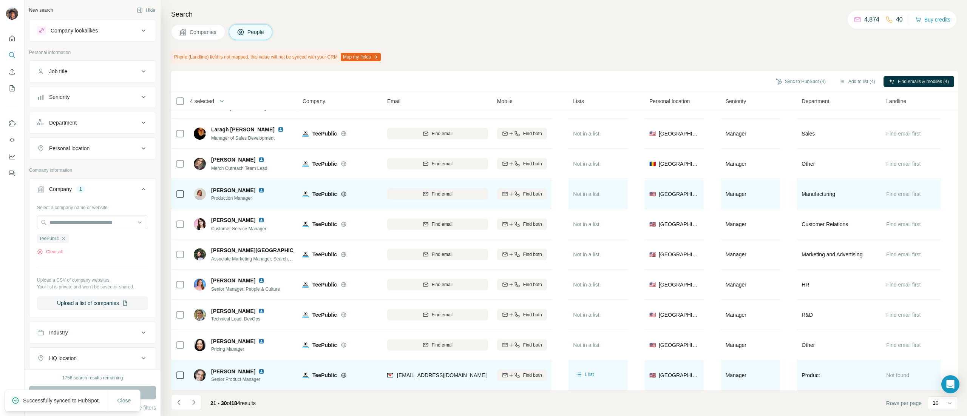
scroll to position [0, 0]
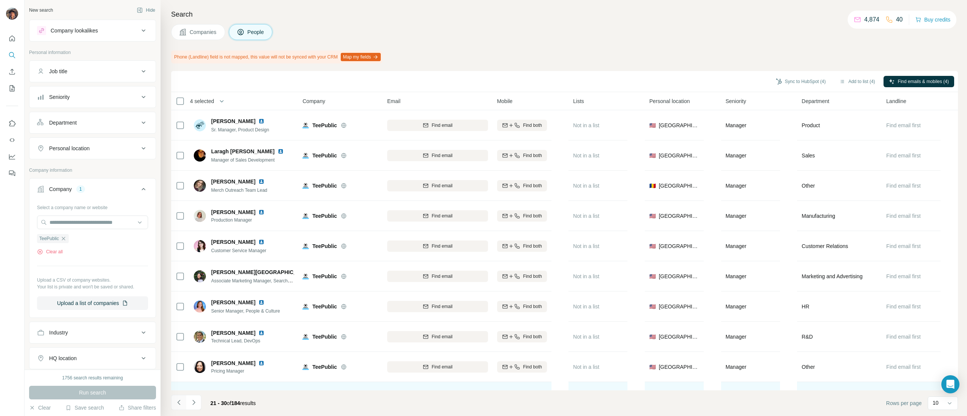
click at [175, 405] on icon "Navigate to previous page" at bounding box center [179, 403] width 8 height 8
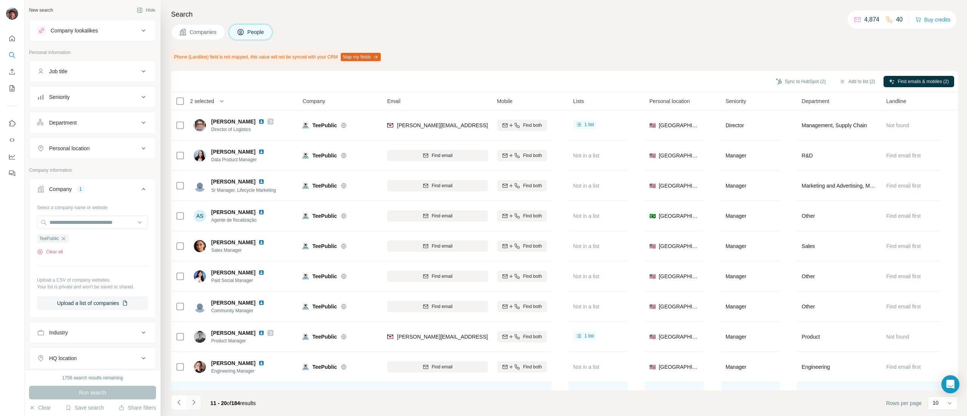
click at [193, 398] on button "Navigate to next page" at bounding box center [193, 402] width 15 height 15
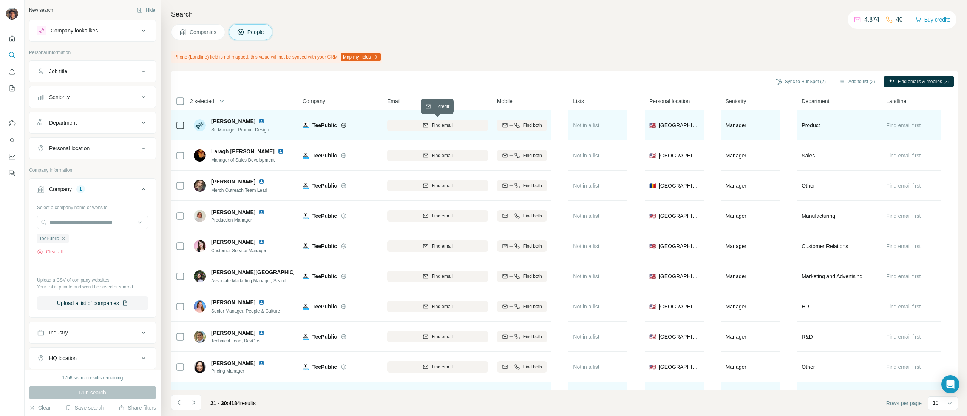
click at [434, 125] on span "Find email" at bounding box center [442, 125] width 21 height 7
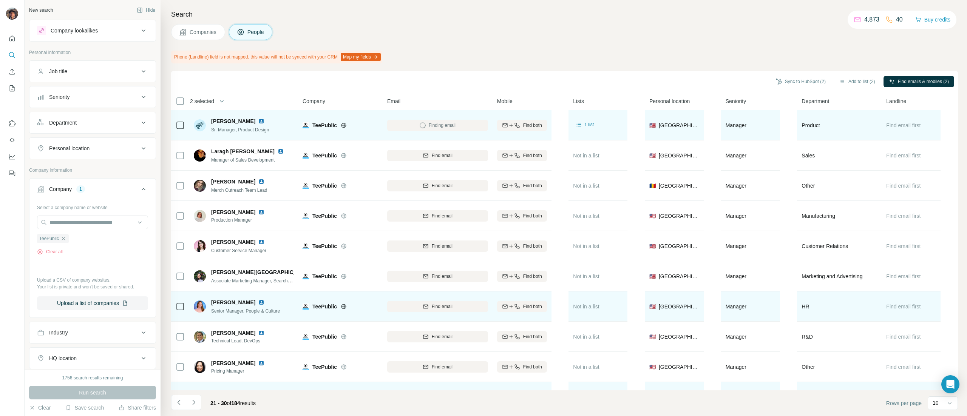
click at [419, 300] on div "Find email" at bounding box center [437, 306] width 101 height 21
click at [419, 305] on div "Find email" at bounding box center [437, 306] width 101 height 7
click at [193, 400] on icon "Navigate to next page" at bounding box center [194, 403] width 8 height 8
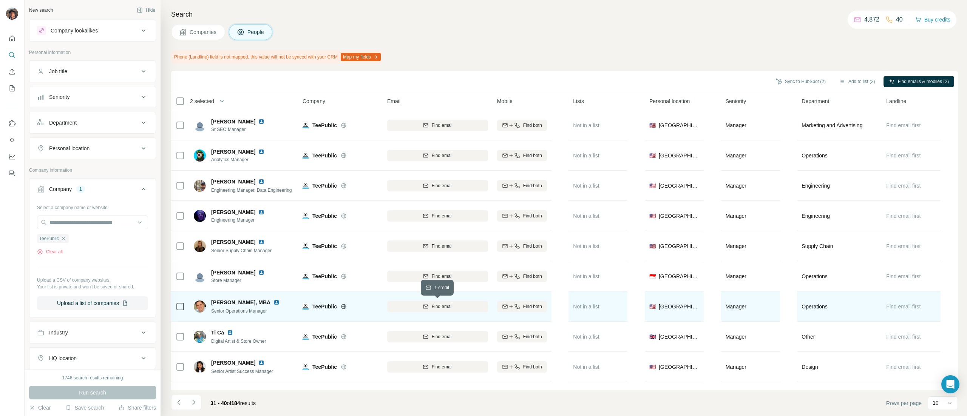
click at [407, 304] on div "Find email" at bounding box center [437, 306] width 101 height 7
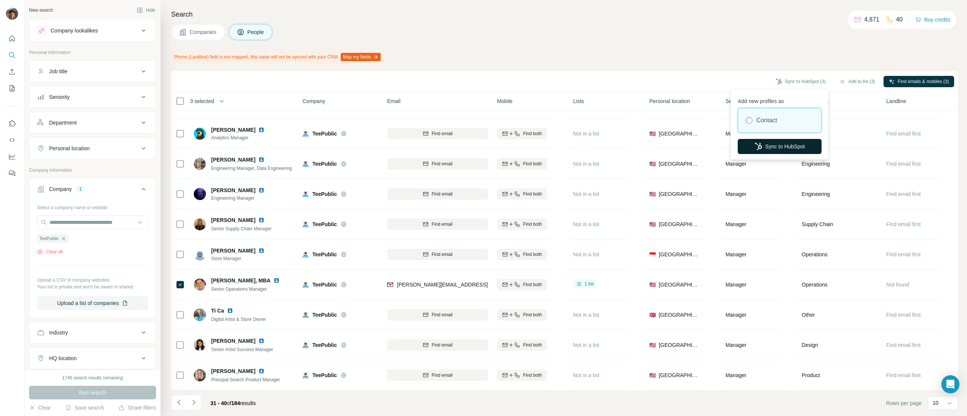
click at [764, 151] on button "Sync to HubSpot" at bounding box center [780, 146] width 84 height 15
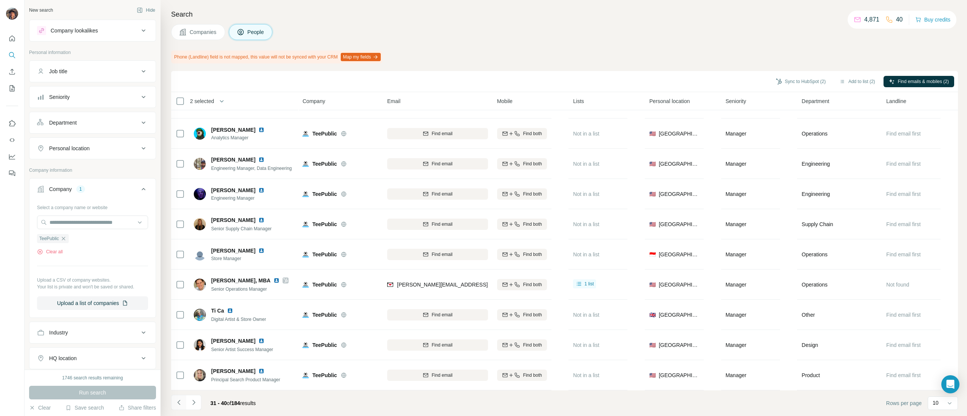
click at [177, 400] on icon "Navigate to previous page" at bounding box center [179, 403] width 8 height 8
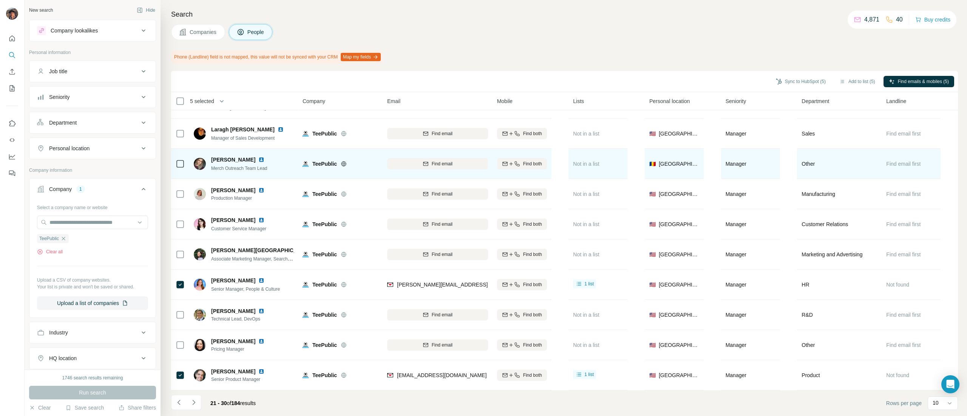
scroll to position [0, 0]
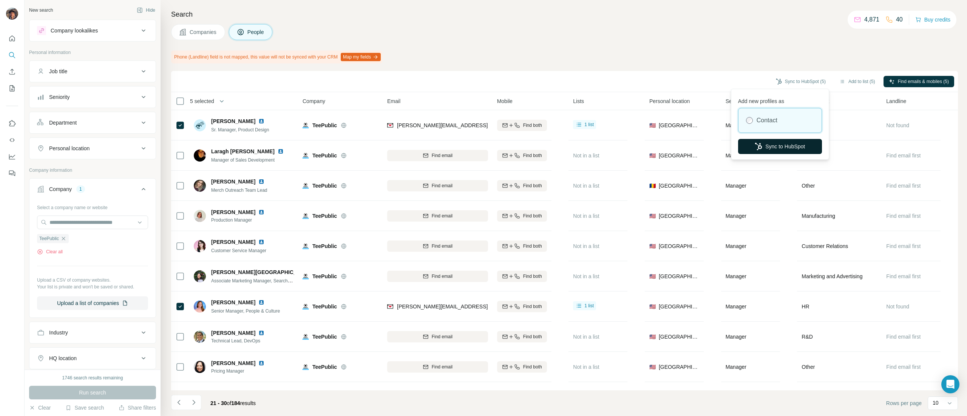
click at [762, 144] on button "Sync to HubSpot" at bounding box center [780, 146] width 84 height 15
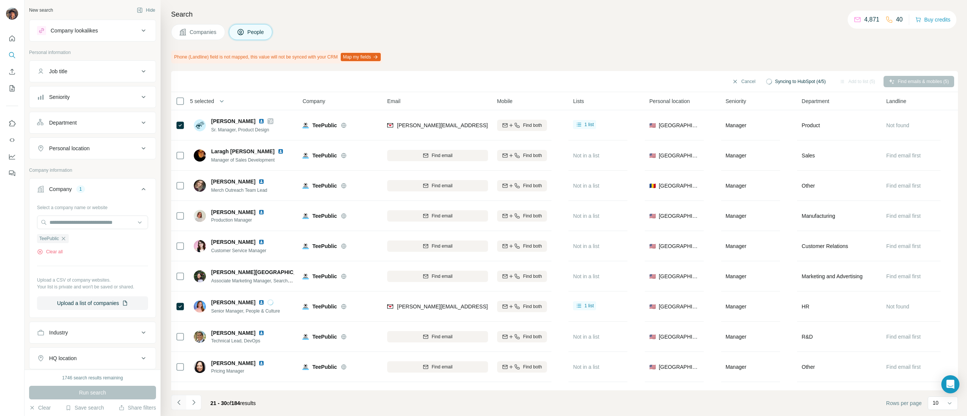
click at [179, 406] on icon "Navigate to previous page" at bounding box center [179, 403] width 8 height 8
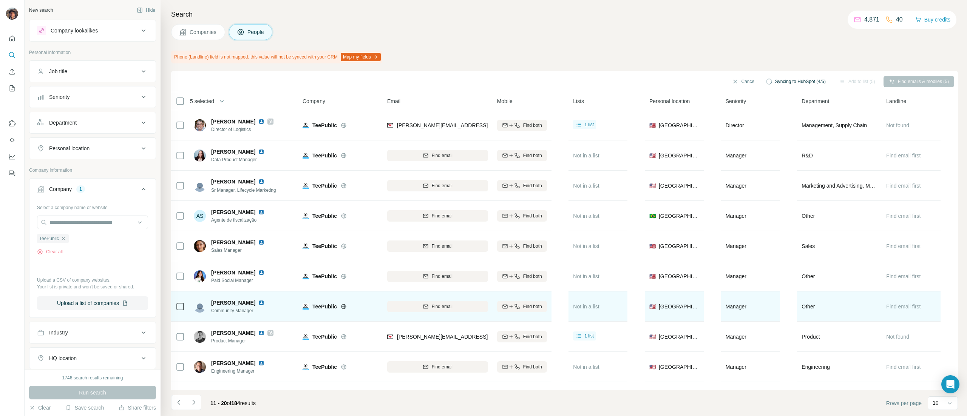
scroll to position [29, 0]
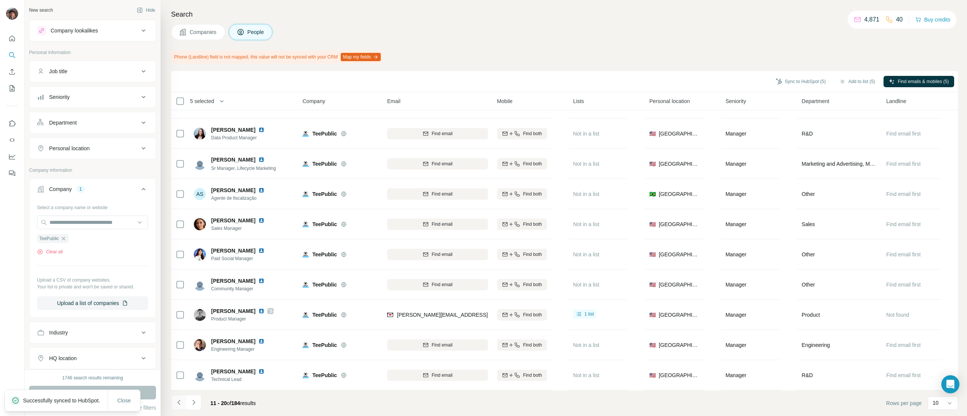
click at [183, 403] on button "Navigate to previous page" at bounding box center [178, 402] width 15 height 15
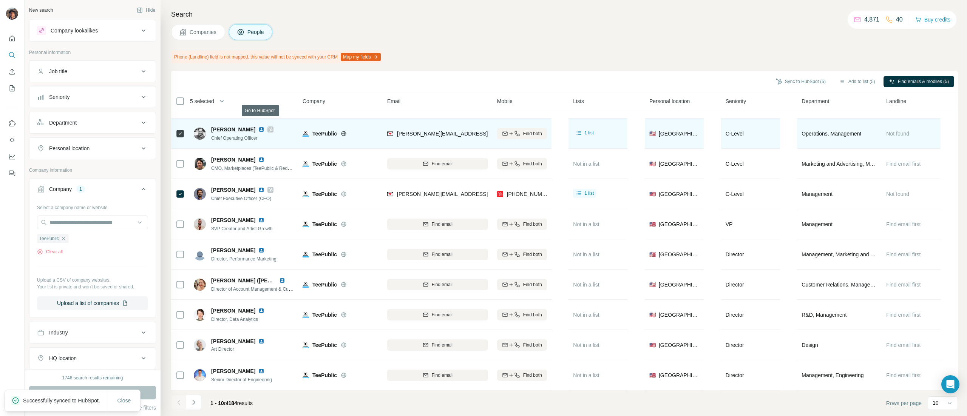
click at [268, 127] on icon at bounding box center [270, 130] width 5 height 6
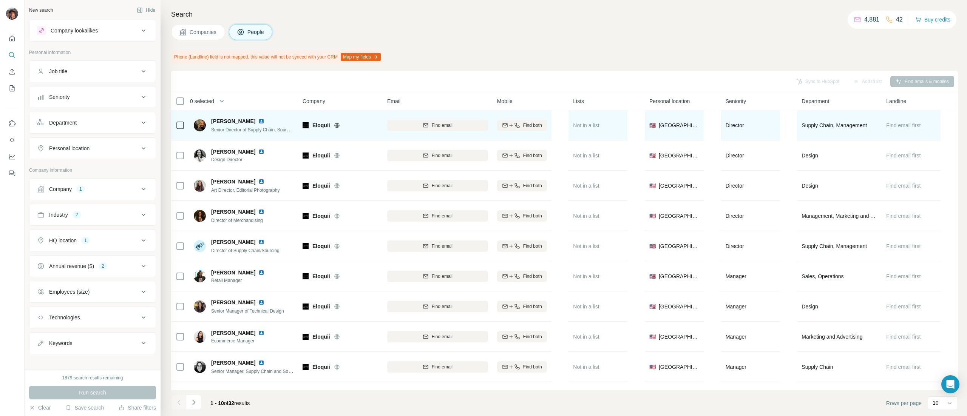
click at [337, 125] on icon at bounding box center [337, 125] width 6 height 6
click at [524, 128] on span "Find both" at bounding box center [532, 125] width 19 height 7
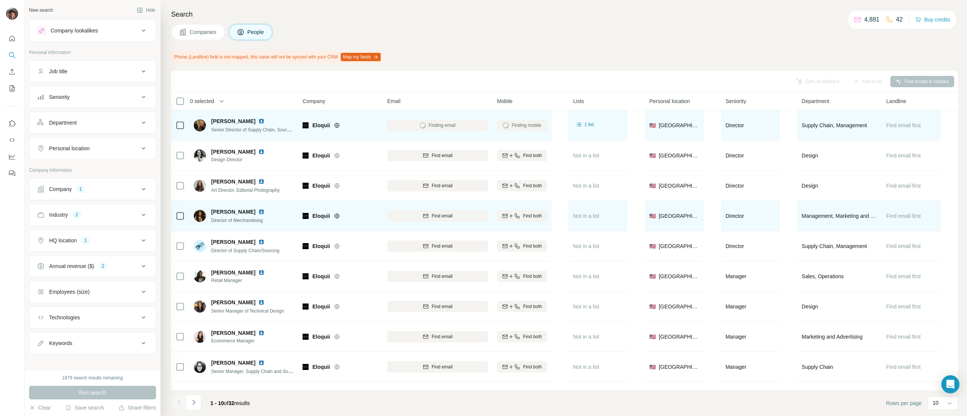
scroll to position [29, 0]
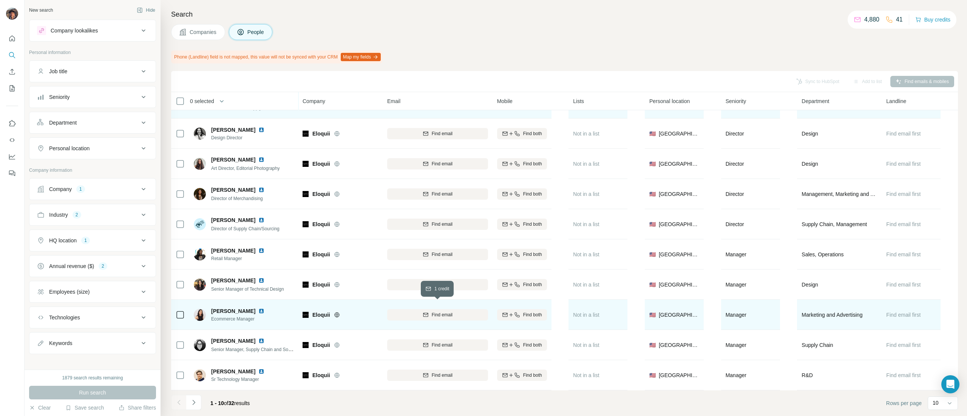
click at [440, 309] on button "Find email" at bounding box center [437, 314] width 101 height 11
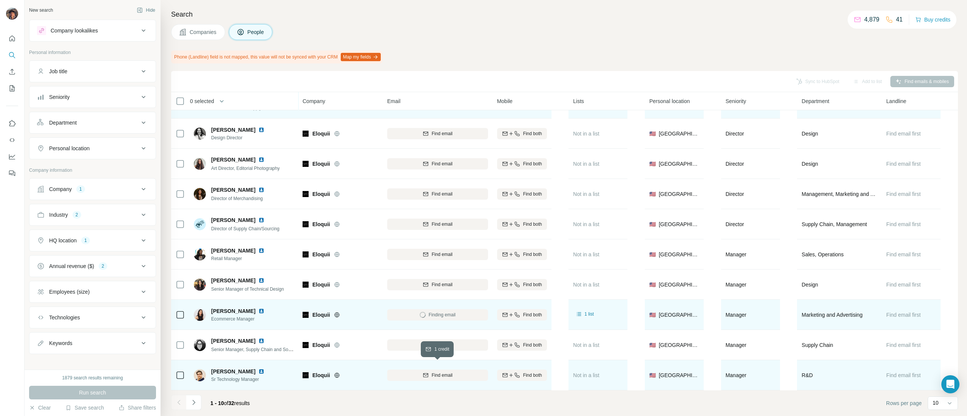
drag, startPoint x: 425, startPoint y: 370, endPoint x: 421, endPoint y: 367, distance: 5.4
click at [425, 372] on icon "button" at bounding box center [426, 375] width 6 height 6
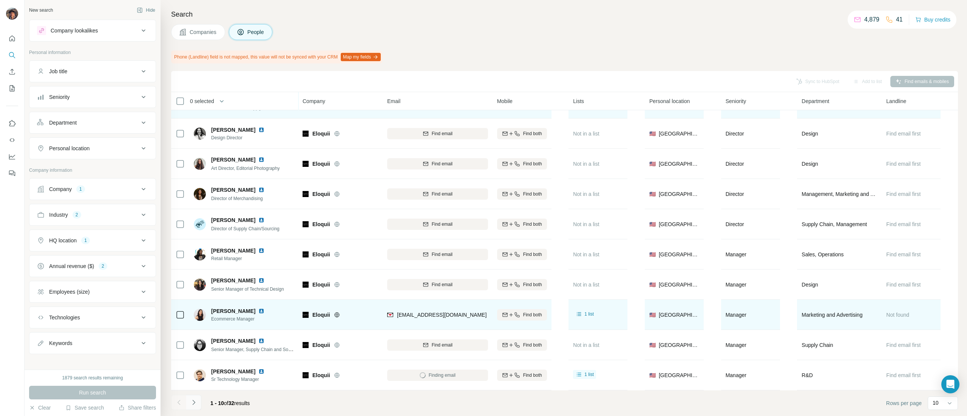
click at [196, 400] on icon "Navigate to next page" at bounding box center [194, 403] width 8 height 8
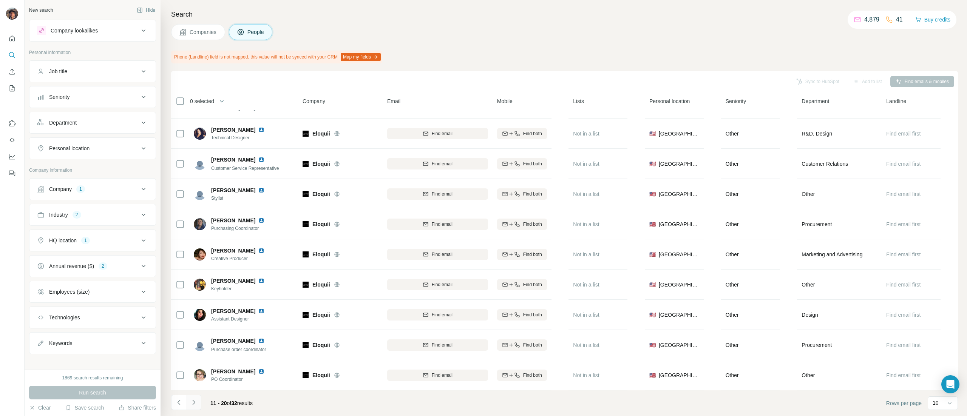
click at [193, 406] on icon "Navigate to next page" at bounding box center [194, 403] width 8 height 8
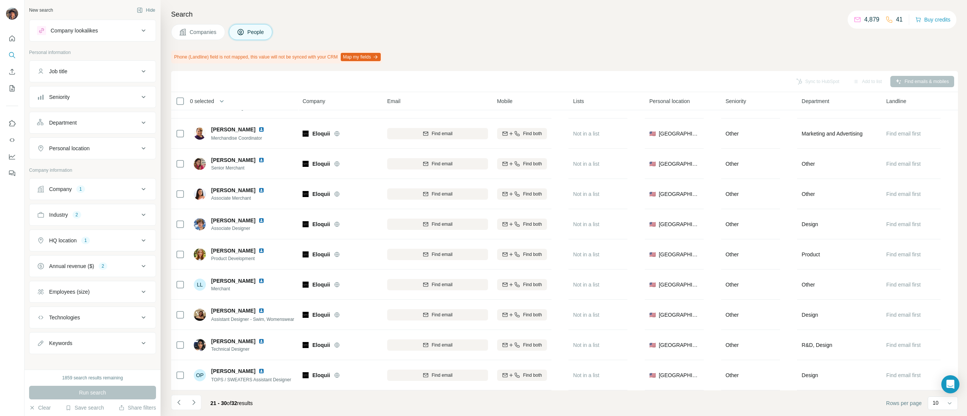
click at [174, 411] on li at bounding box center [178, 403] width 15 height 17
click at [191, 398] on button "Navigate to next page" at bounding box center [193, 402] width 15 height 15
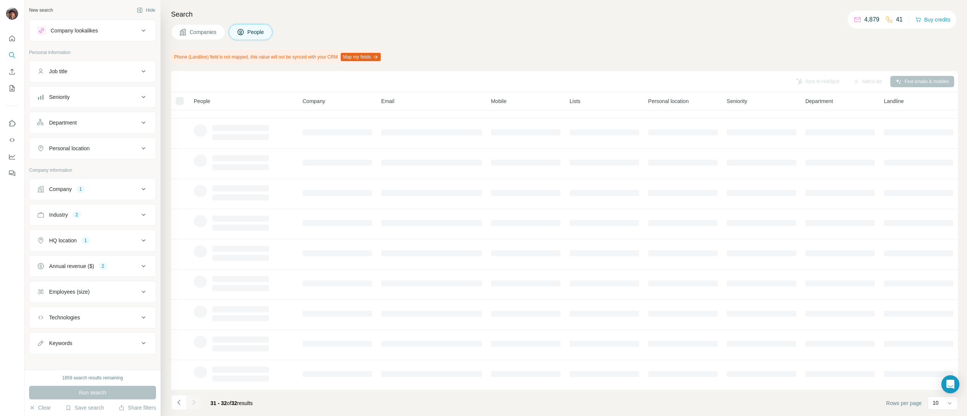
scroll to position [0, 0]
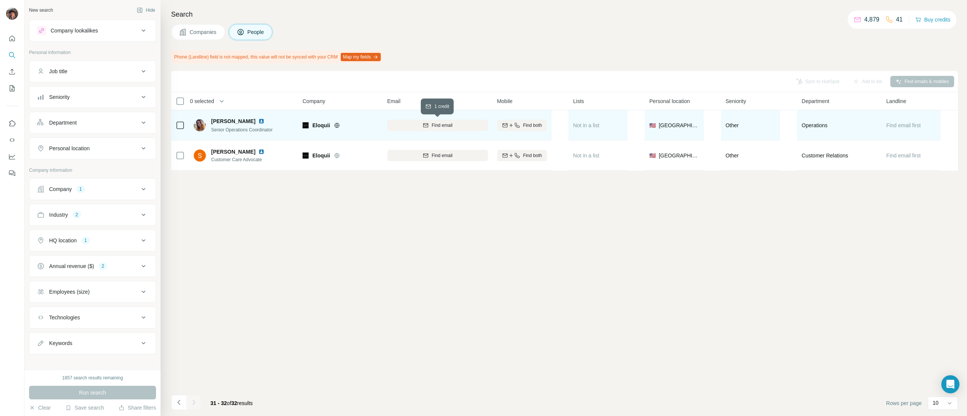
click at [412, 128] on div "Find email" at bounding box center [437, 125] width 101 height 7
click at [180, 129] on icon at bounding box center [180, 125] width 9 height 9
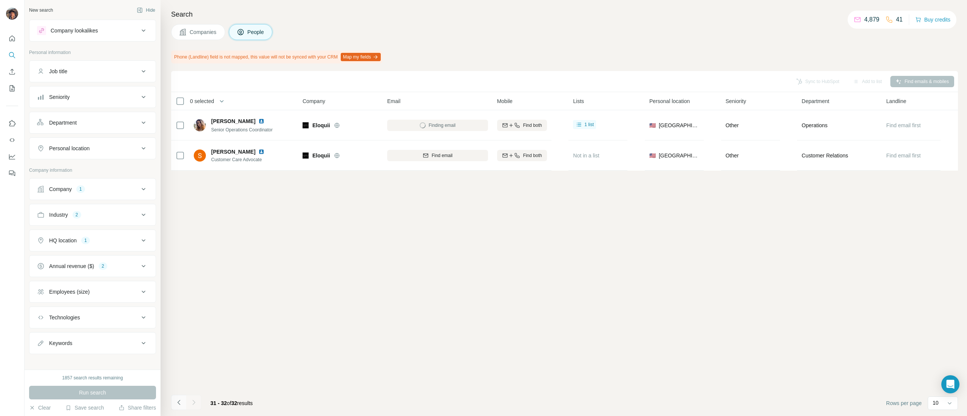
click at [174, 398] on button "Navigate to previous page" at bounding box center [178, 402] width 15 height 15
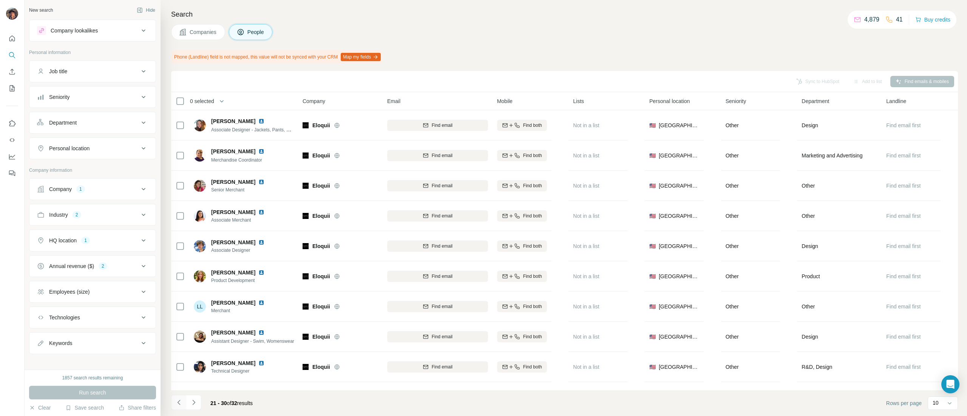
click at [174, 398] on button "Navigate to previous page" at bounding box center [178, 402] width 15 height 15
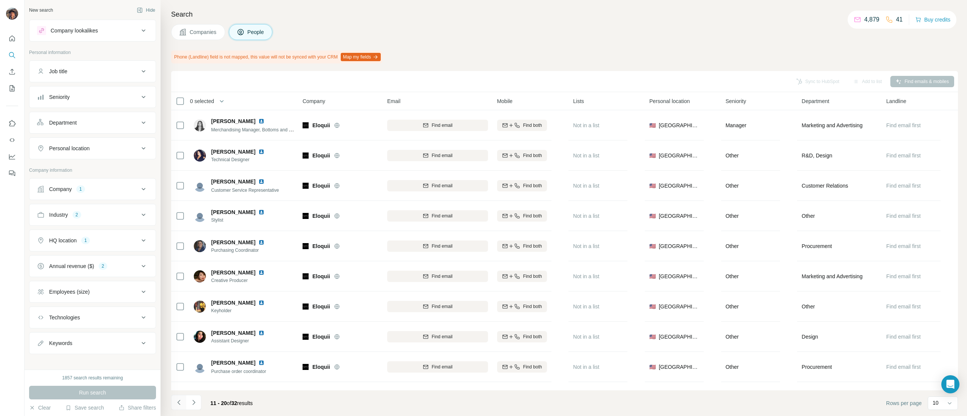
click at [185, 400] on button "Navigate to previous page" at bounding box center [178, 402] width 15 height 15
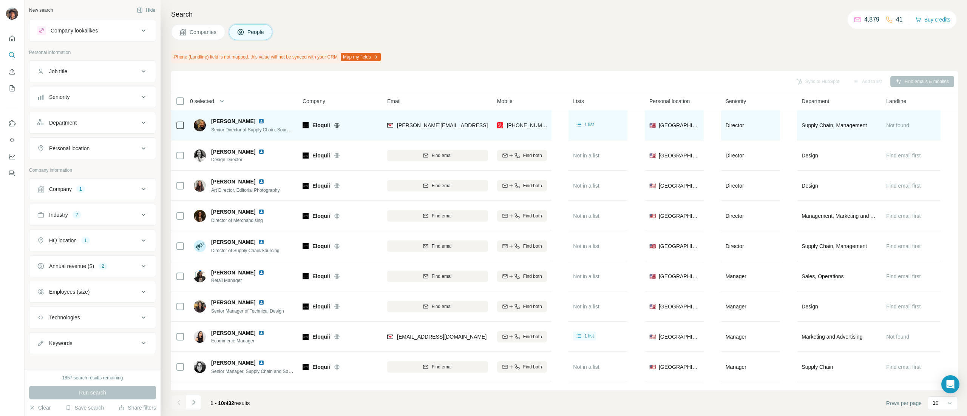
click at [175, 130] on td at bounding box center [180, 125] width 18 height 30
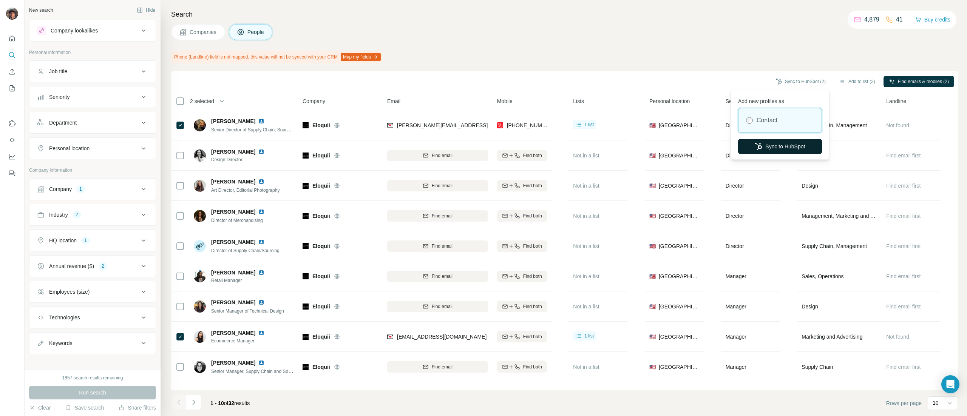
click at [779, 145] on button "Sync to HubSpot" at bounding box center [780, 146] width 84 height 15
click at [185, 99] on div "2 selected" at bounding box center [199, 101] width 29 height 8
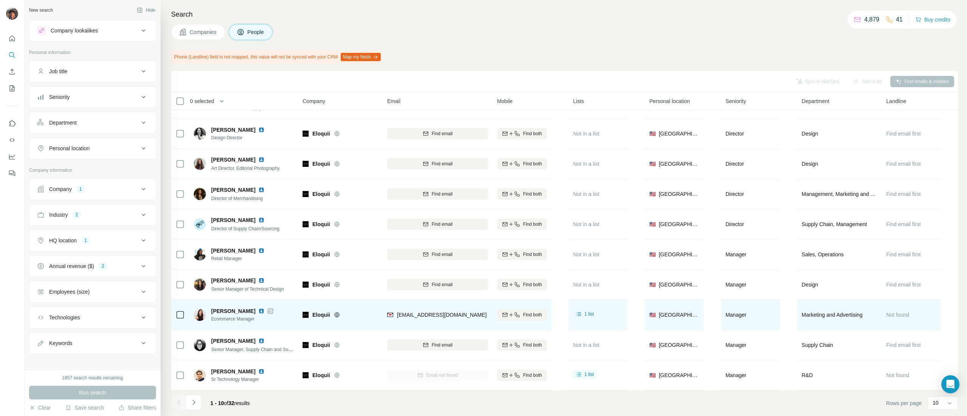
scroll to position [29, 0]
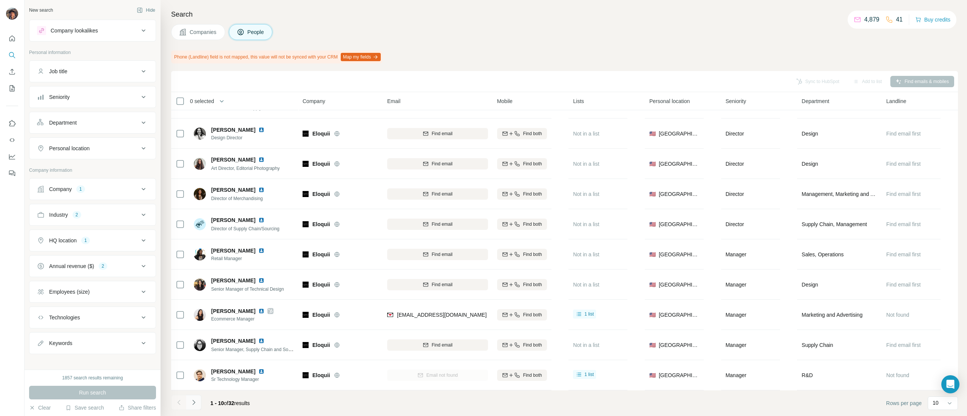
click at [199, 401] on button "Navigate to next page" at bounding box center [193, 402] width 15 height 15
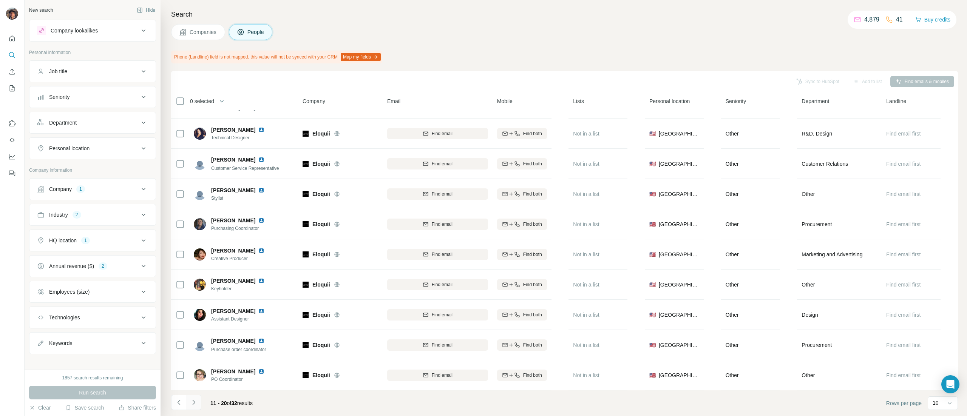
click at [196, 401] on icon "Navigate to next page" at bounding box center [194, 403] width 8 height 8
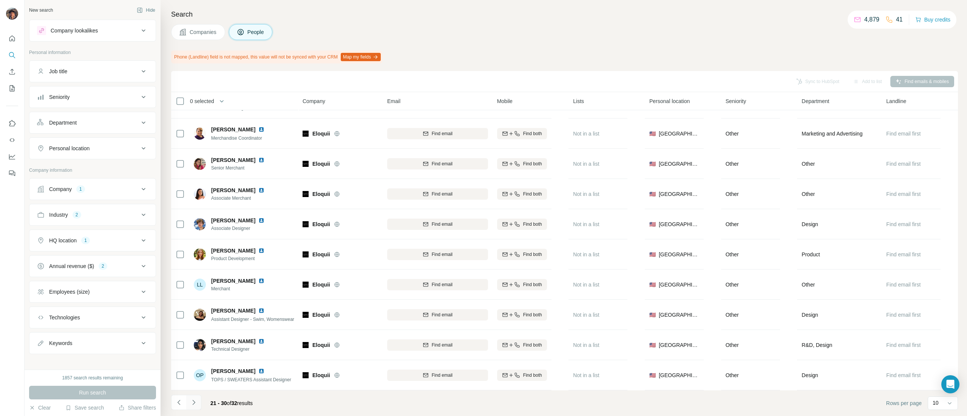
click at [191, 407] on button "Navigate to next page" at bounding box center [193, 402] width 15 height 15
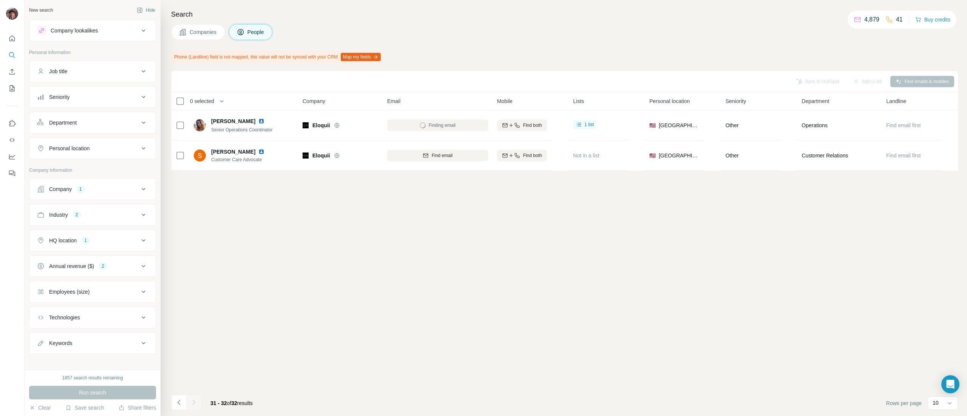
scroll to position [0, 0]
drag, startPoint x: 179, startPoint y: 394, endPoint x: 179, endPoint y: 415, distance: 20.4
click at [179, 400] on footer "31 - 32 of 32 results Rows per page 10" at bounding box center [564, 404] width 787 height 26
click at [178, 407] on button "Navigate to previous page" at bounding box center [178, 402] width 15 height 15
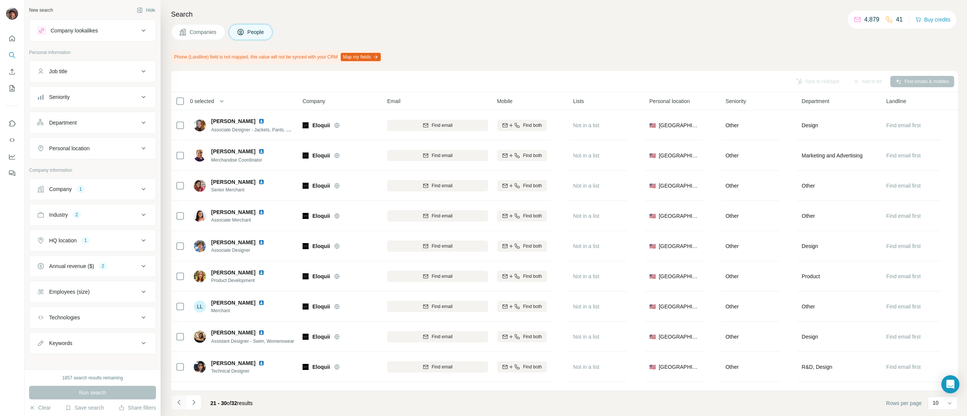
click at [178, 407] on button "Navigate to previous page" at bounding box center [178, 402] width 15 height 15
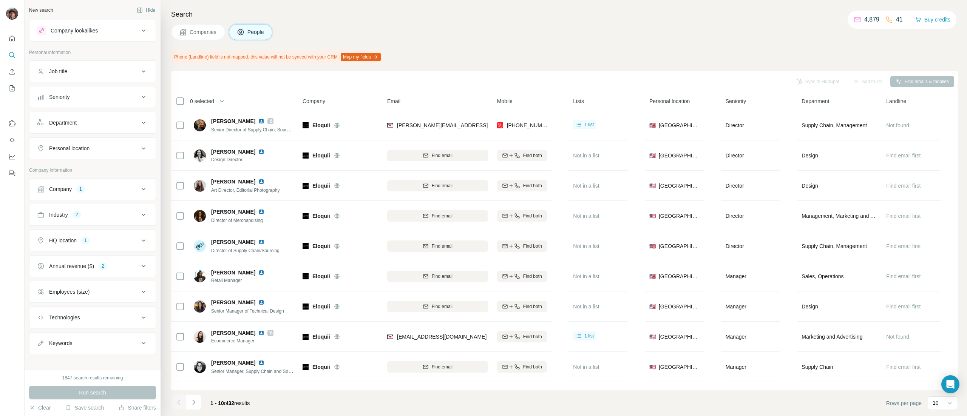
click at [192, 35] on span "Companies" at bounding box center [204, 32] width 28 height 8
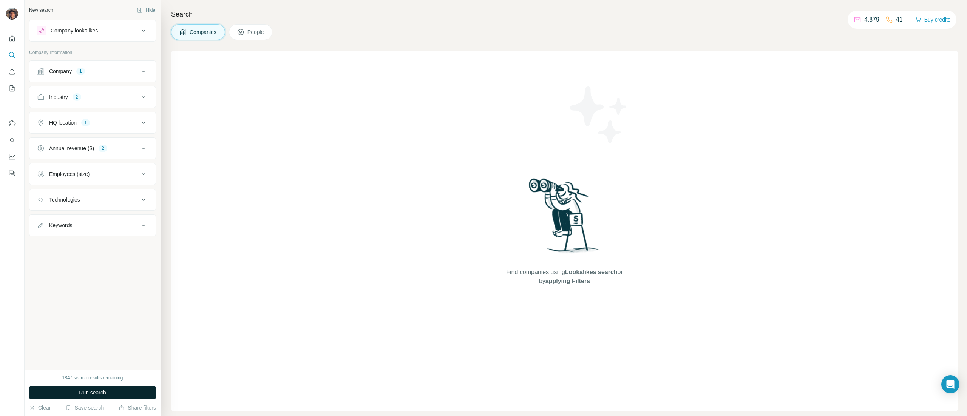
click at [74, 386] on button "Run search" at bounding box center [92, 393] width 127 height 14
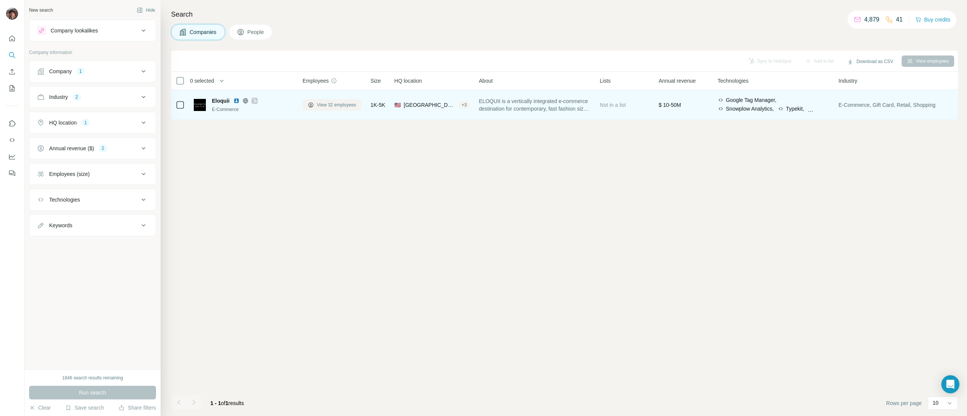
click at [325, 103] on span "View 32 employees" at bounding box center [336, 105] width 39 height 7
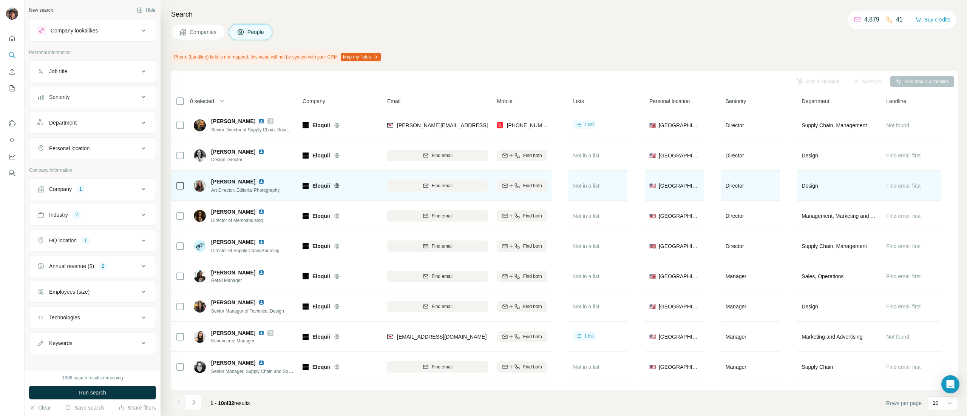
scroll to position [29, 0]
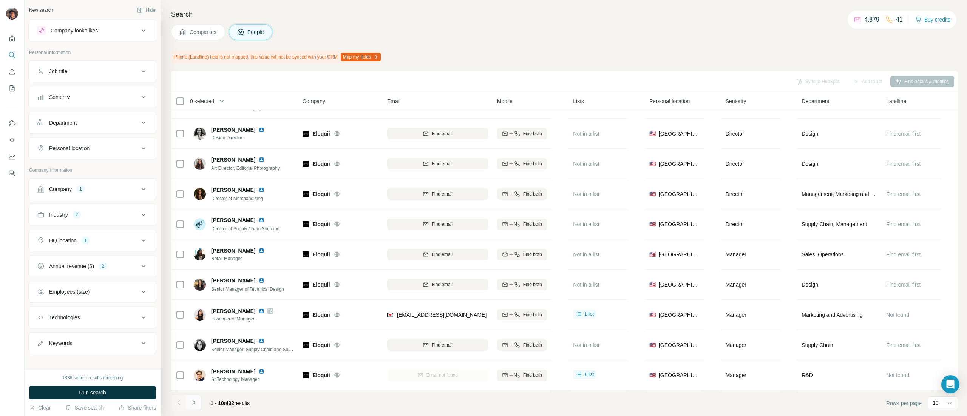
click at [187, 397] on button "Navigate to next page" at bounding box center [193, 402] width 15 height 15
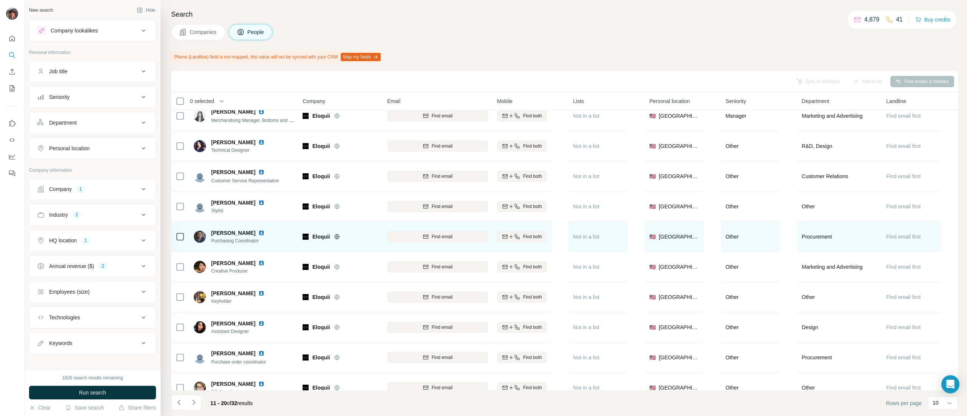
scroll to position [0, 0]
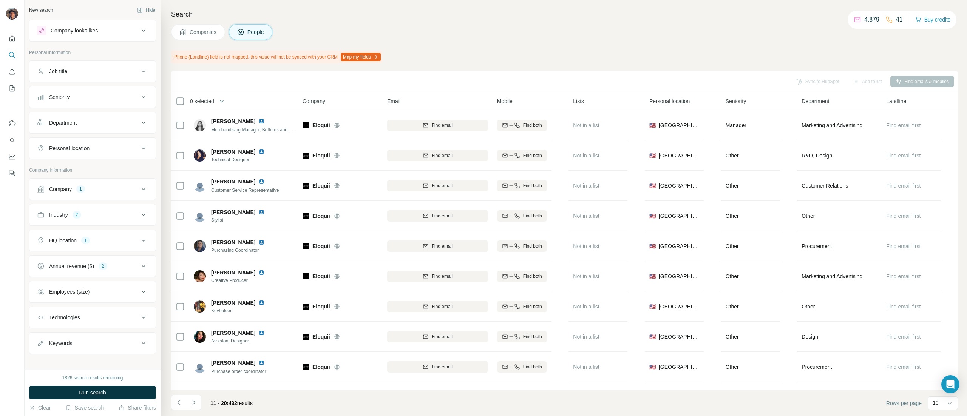
click at [203, 38] on button "Companies" at bounding box center [198, 32] width 54 height 16
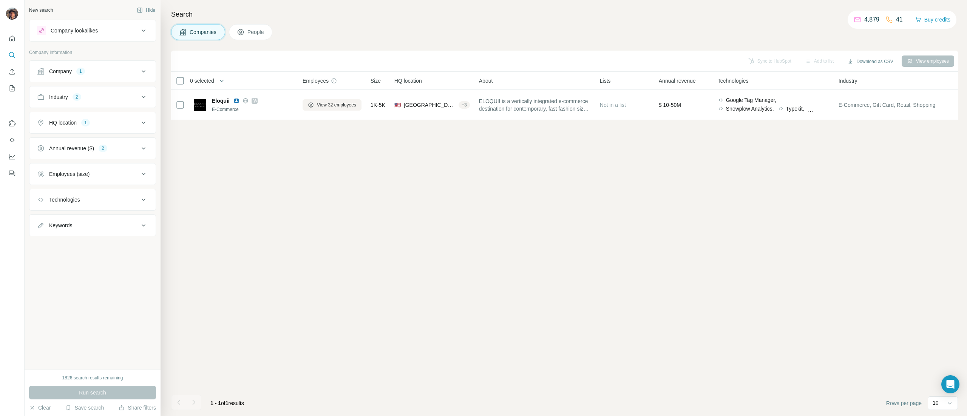
click at [82, 315] on div "New search Hide Company lookalikes Company information Company 1 Industry 2 HQ …" at bounding box center [93, 185] width 136 height 370
click at [97, 116] on button "HQ location 1" at bounding box center [92, 123] width 126 height 18
drag, startPoint x: 79, startPoint y: 81, endPoint x: 90, endPoint y: 74, distance: 12.6
click at [80, 80] on div "Company 1" at bounding box center [92, 71] width 127 height 22
click at [93, 74] on div "Company 1" at bounding box center [88, 72] width 102 height 8
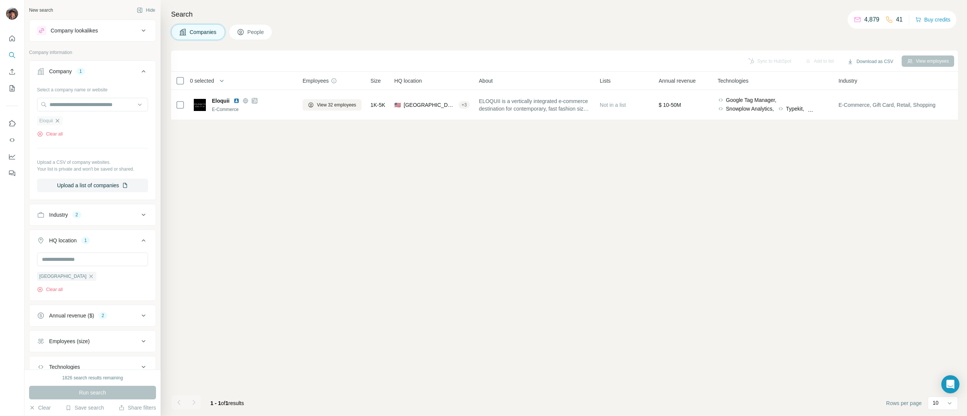
click at [60, 123] on icon "button" at bounding box center [57, 121] width 6 height 6
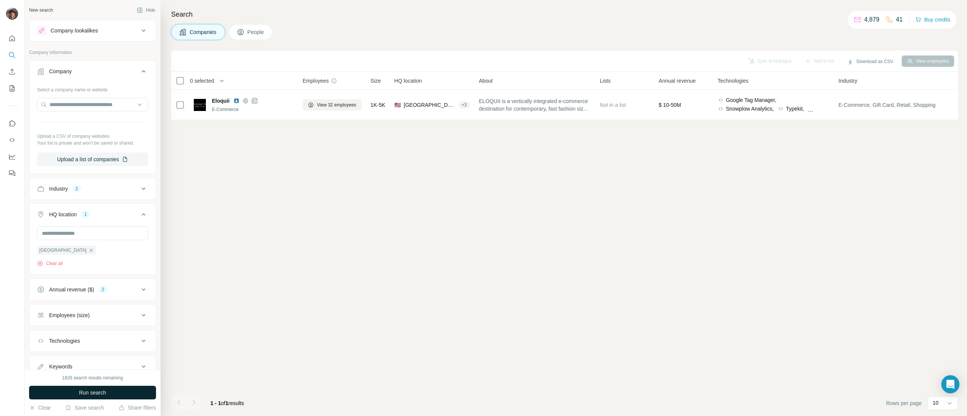
click at [117, 391] on button "Run search" at bounding box center [92, 393] width 127 height 14
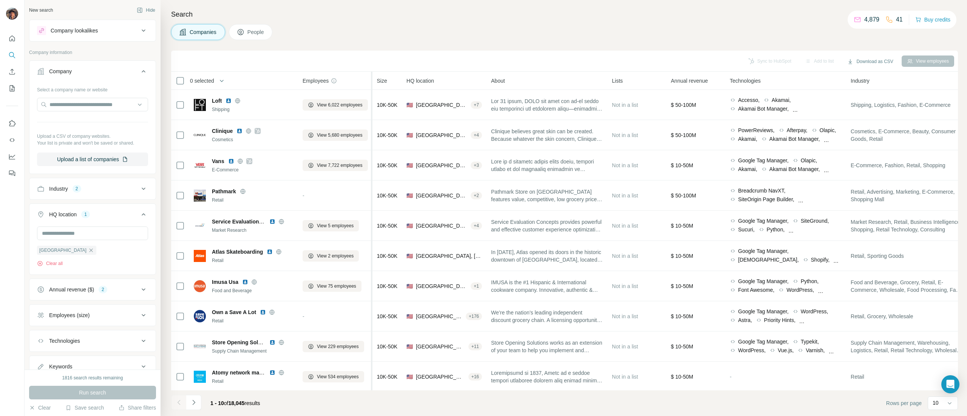
scroll to position [9, 0]
click at [196, 403] on icon "Navigate to next page" at bounding box center [194, 403] width 8 height 8
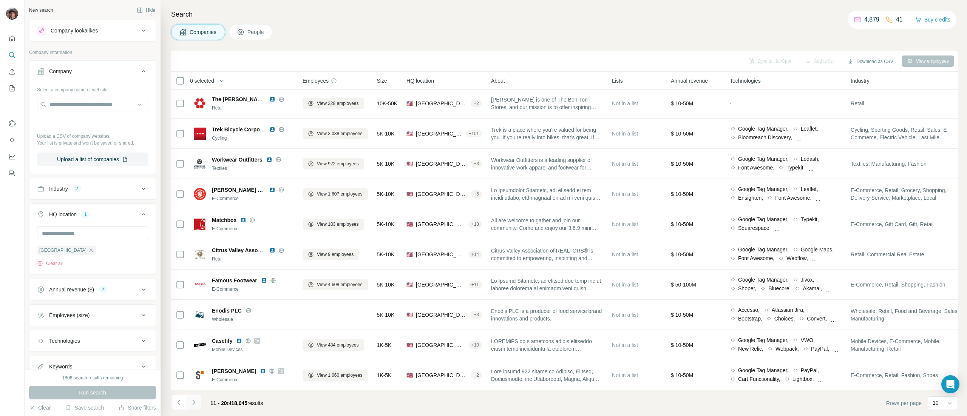
click at [194, 397] on button "Navigate to next page" at bounding box center [193, 402] width 15 height 15
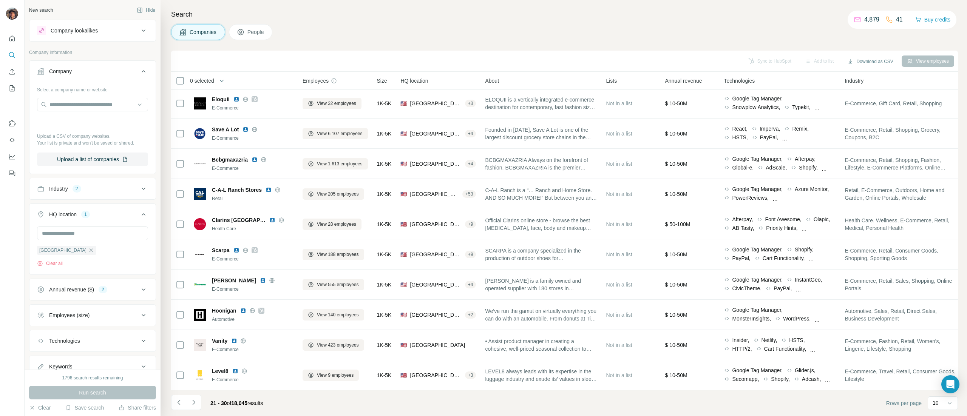
click at [109, 317] on button "Employees (size)" at bounding box center [92, 315] width 126 height 18
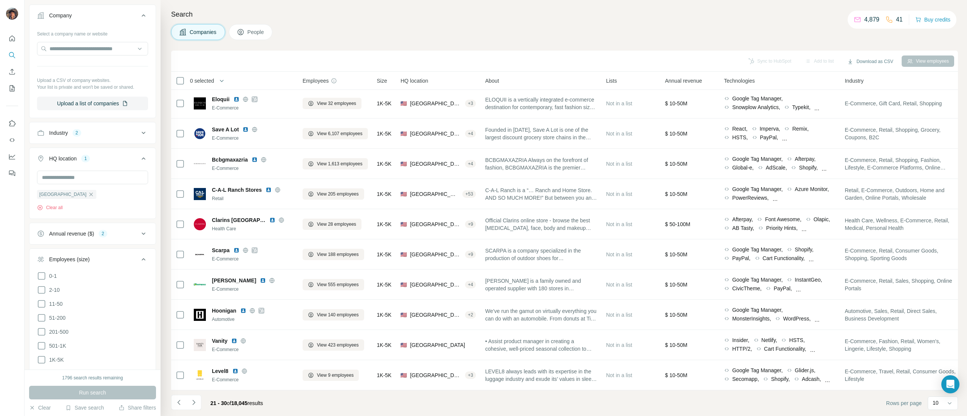
scroll to position [76, 0]
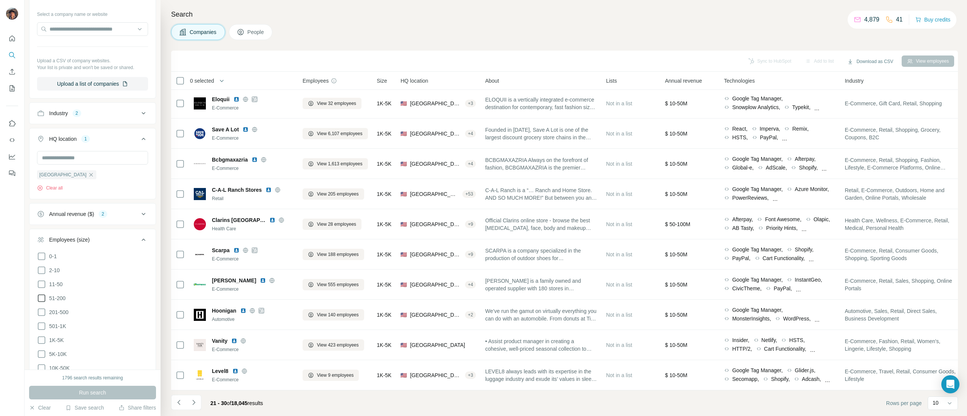
click at [63, 302] on span "51-200" at bounding box center [56, 299] width 20 height 8
click at [93, 388] on button "Run search" at bounding box center [92, 393] width 127 height 14
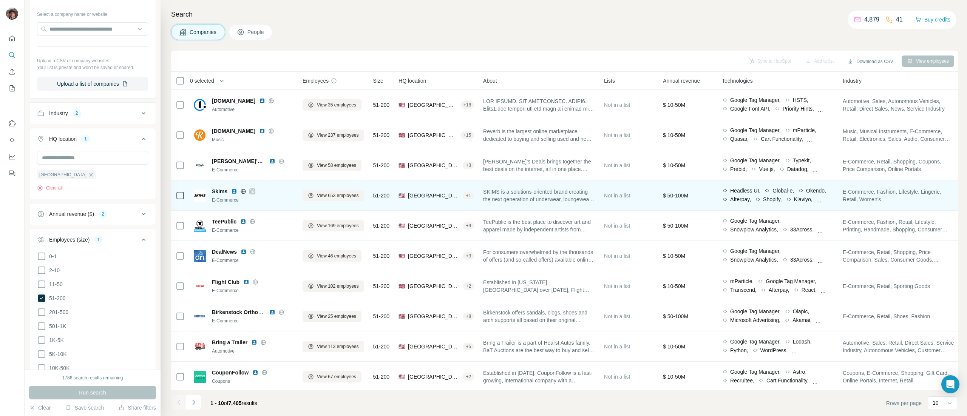
click at [223, 188] on span "Skims" at bounding box center [219, 192] width 15 height 8
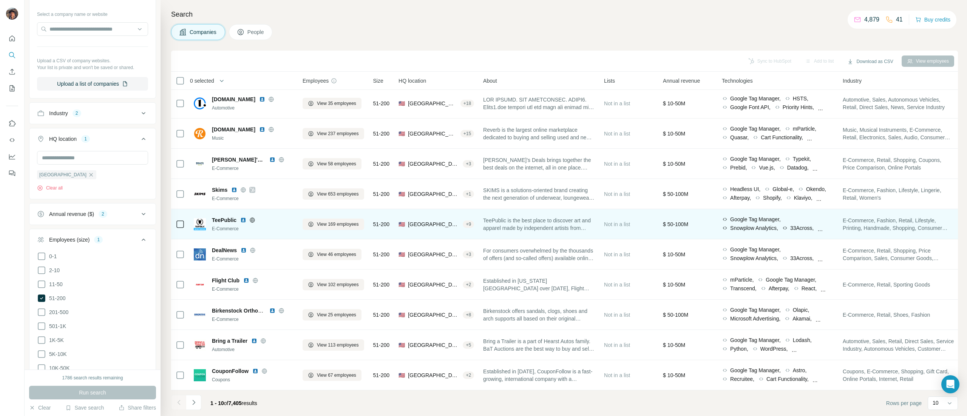
click at [218, 216] on span "TeePublic" at bounding box center [224, 220] width 25 height 8
copy span "TeePublic"
